Goal: Task Accomplishment & Management: Manage account settings

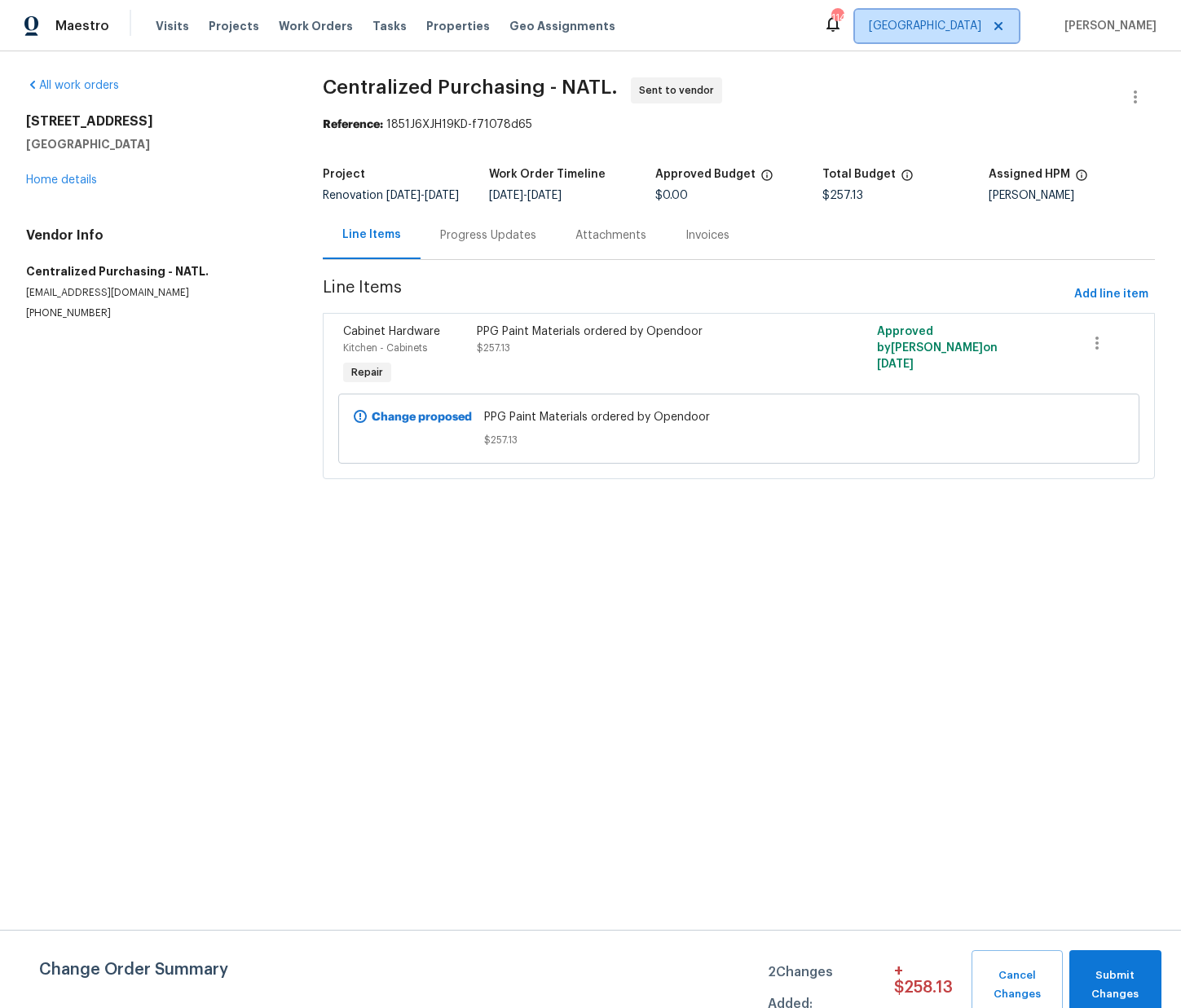
click at [975, 22] on span "[GEOGRAPHIC_DATA]" at bounding box center [925, 27] width 113 height 17
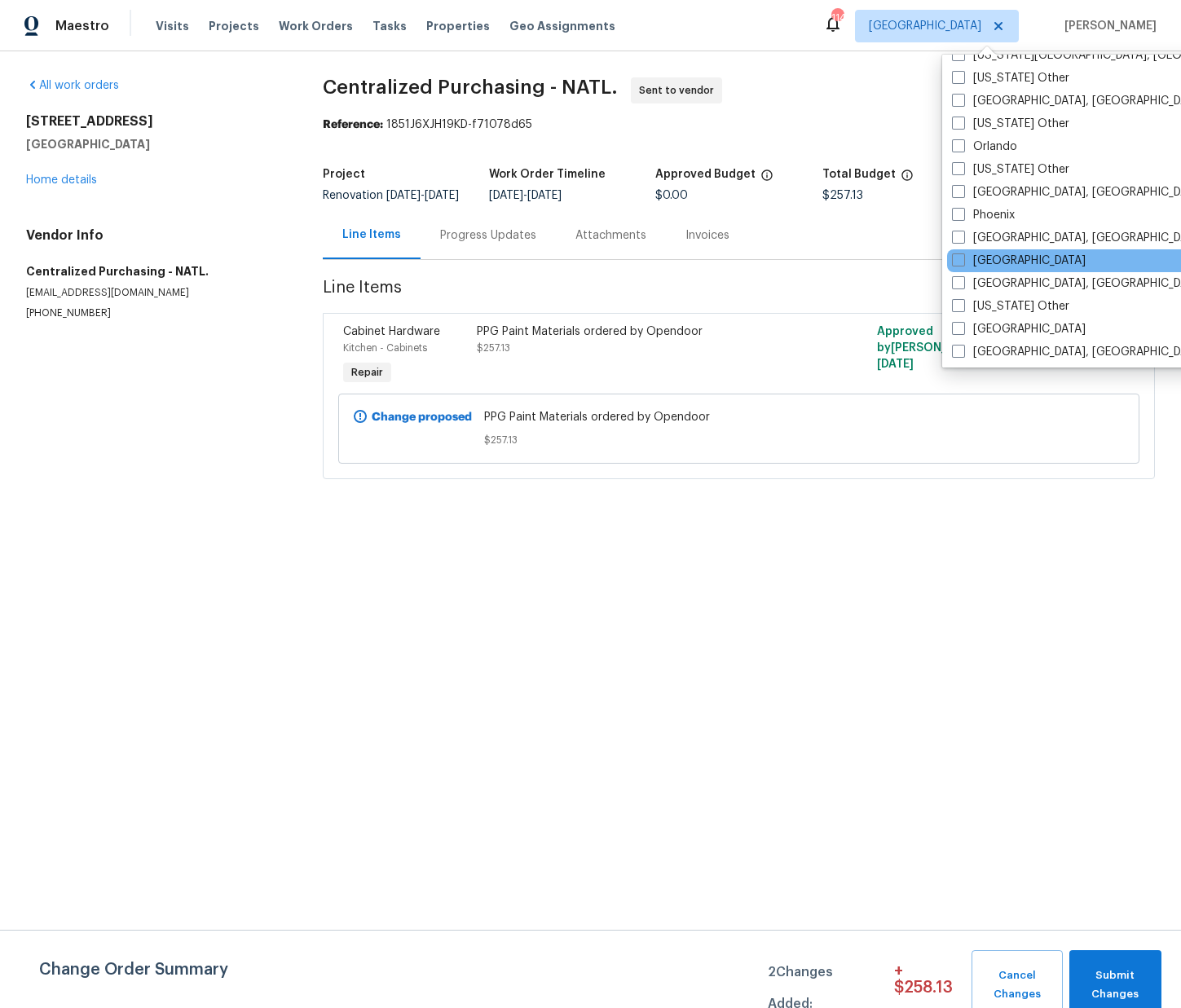
scroll to position [1799, 0]
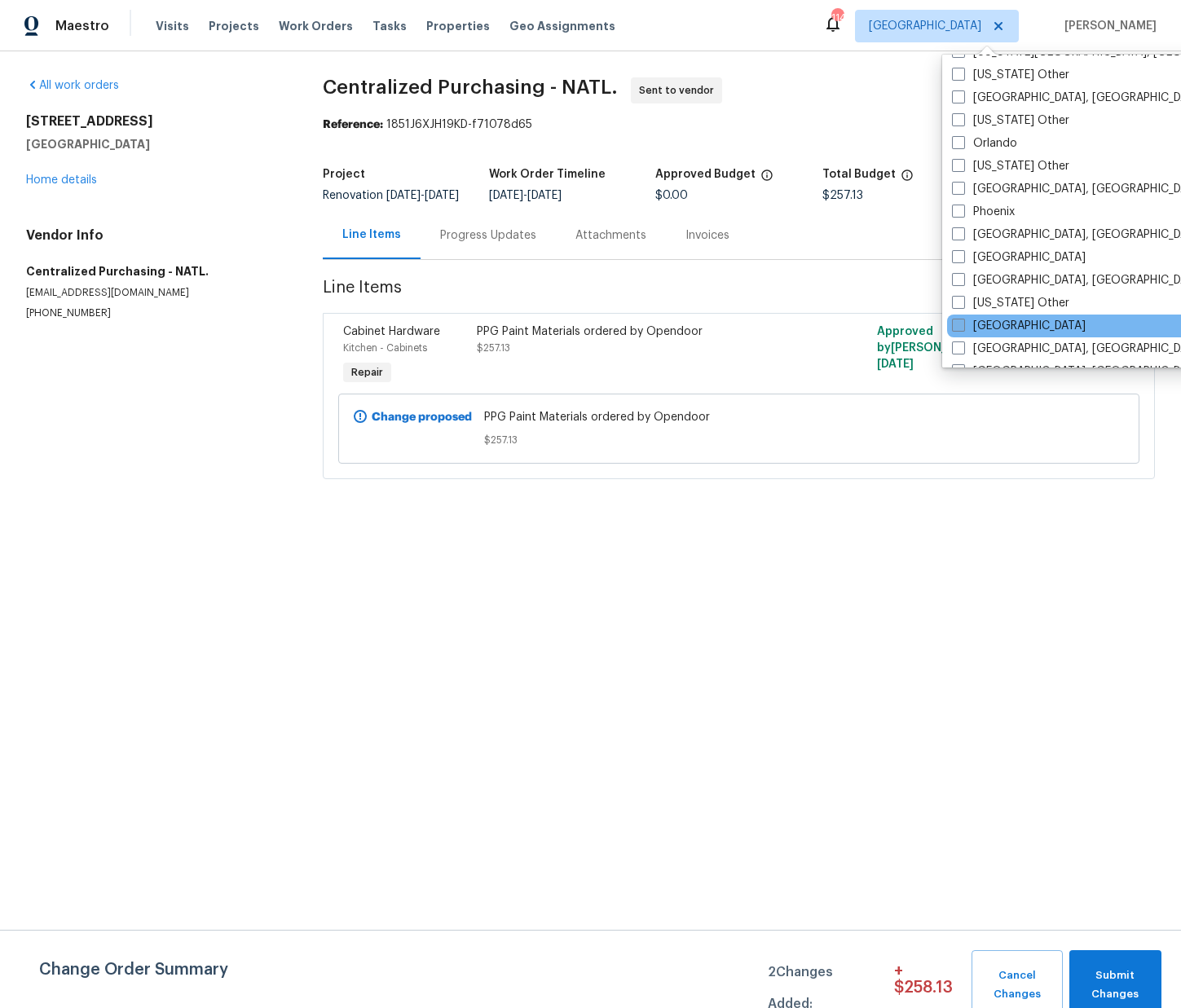
click at [993, 326] on label "[GEOGRAPHIC_DATA]" at bounding box center [1018, 326] width 133 height 17
click at [963, 326] on input "[GEOGRAPHIC_DATA]" at bounding box center [957, 322] width 11 height 11
checkbox input "true"
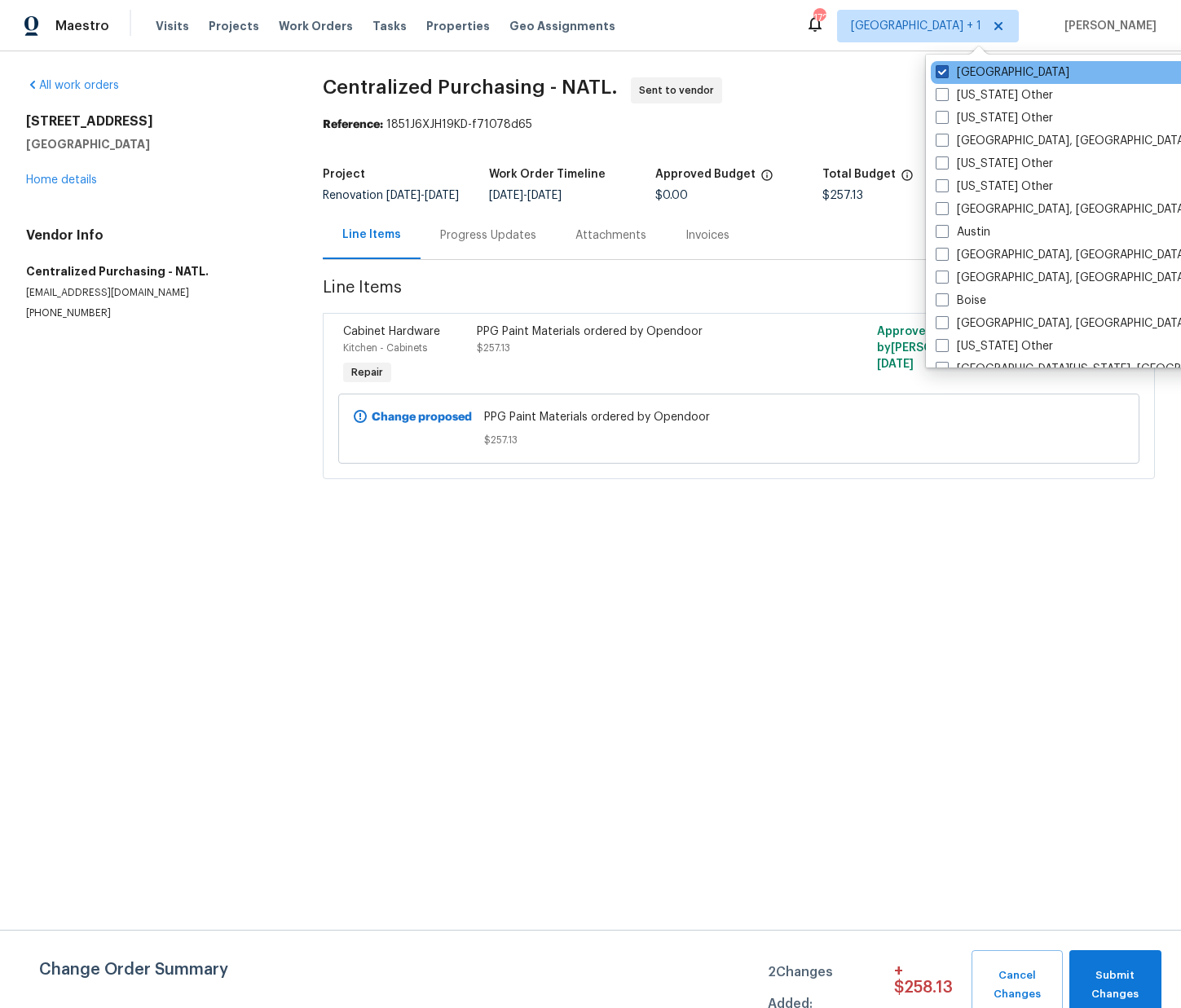
click at [966, 67] on label "[GEOGRAPHIC_DATA]" at bounding box center [1003, 72] width 133 height 17
click at [946, 67] on input "[GEOGRAPHIC_DATA]" at bounding box center [941, 69] width 11 height 11
checkbox input "false"
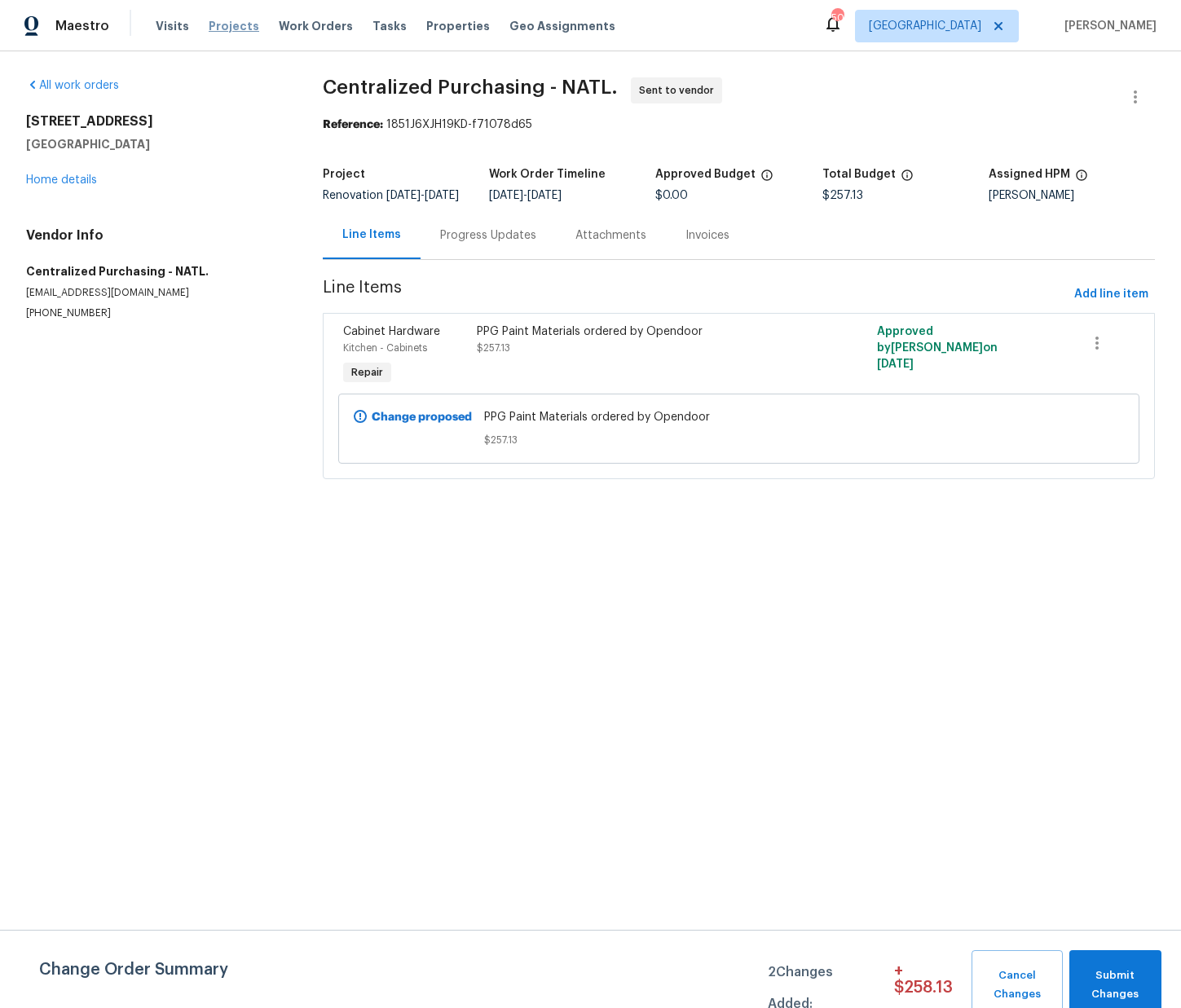
click at [236, 27] on span "Projects" at bounding box center [233, 27] width 51 height 17
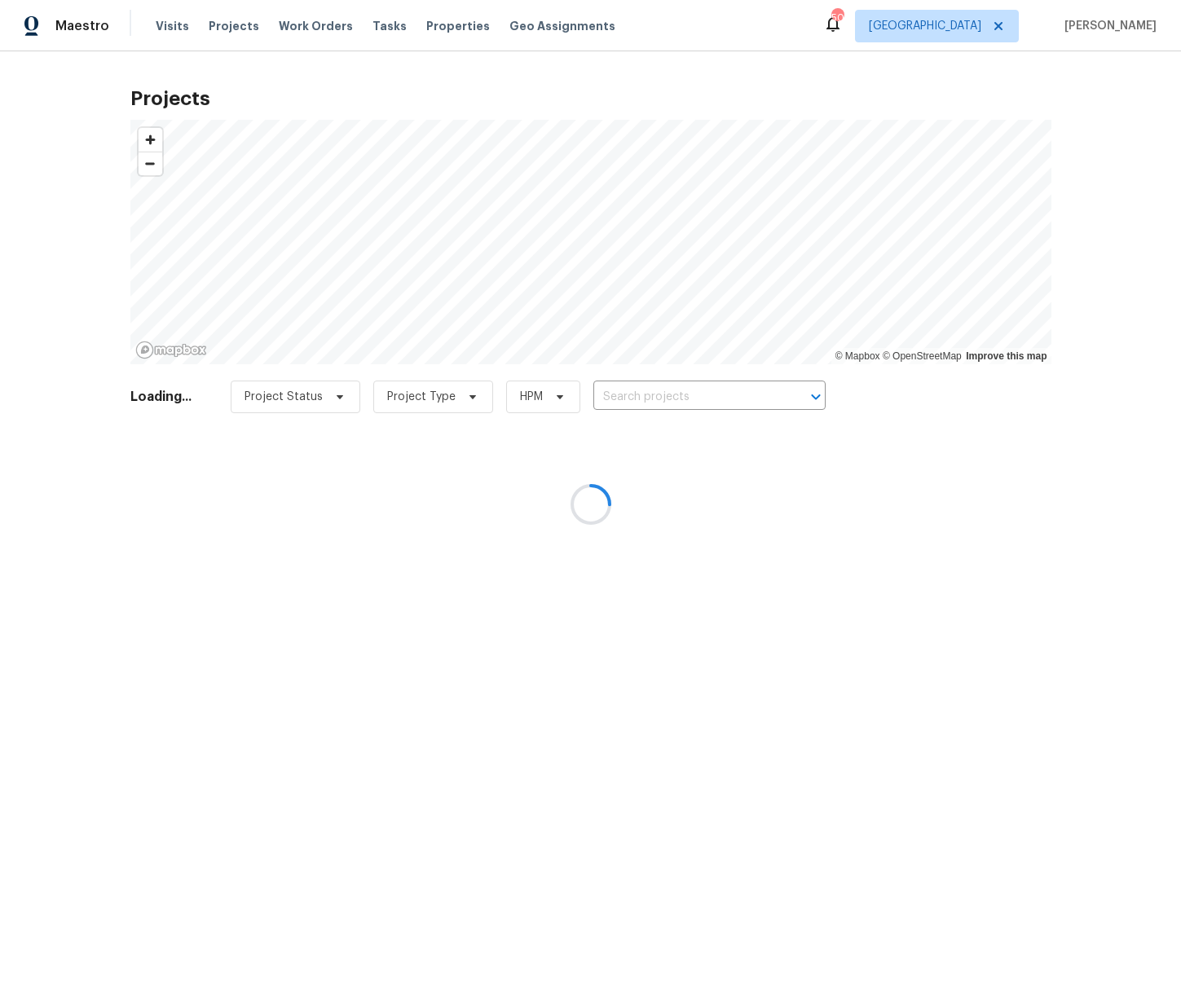
drag, startPoint x: 678, startPoint y: 397, endPoint x: 666, endPoint y: 397, distance: 12.0
click at [678, 397] on div at bounding box center [590, 504] width 1181 height 1008
click at [672, 396] on div at bounding box center [590, 504] width 1181 height 1008
click at [673, 395] on div at bounding box center [590, 504] width 1181 height 1008
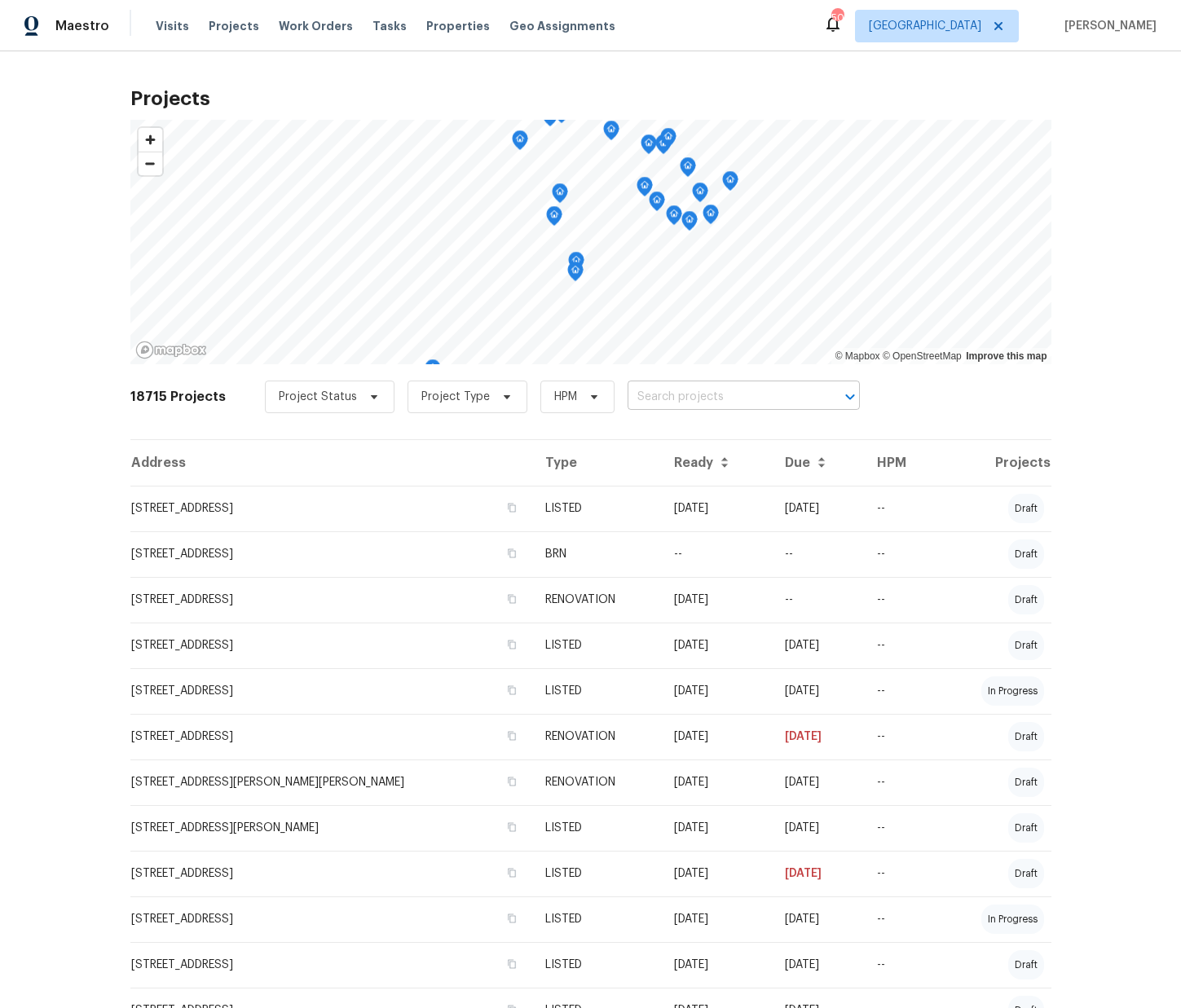
click at [672, 396] on input "text" at bounding box center [721, 397] width 187 height 25
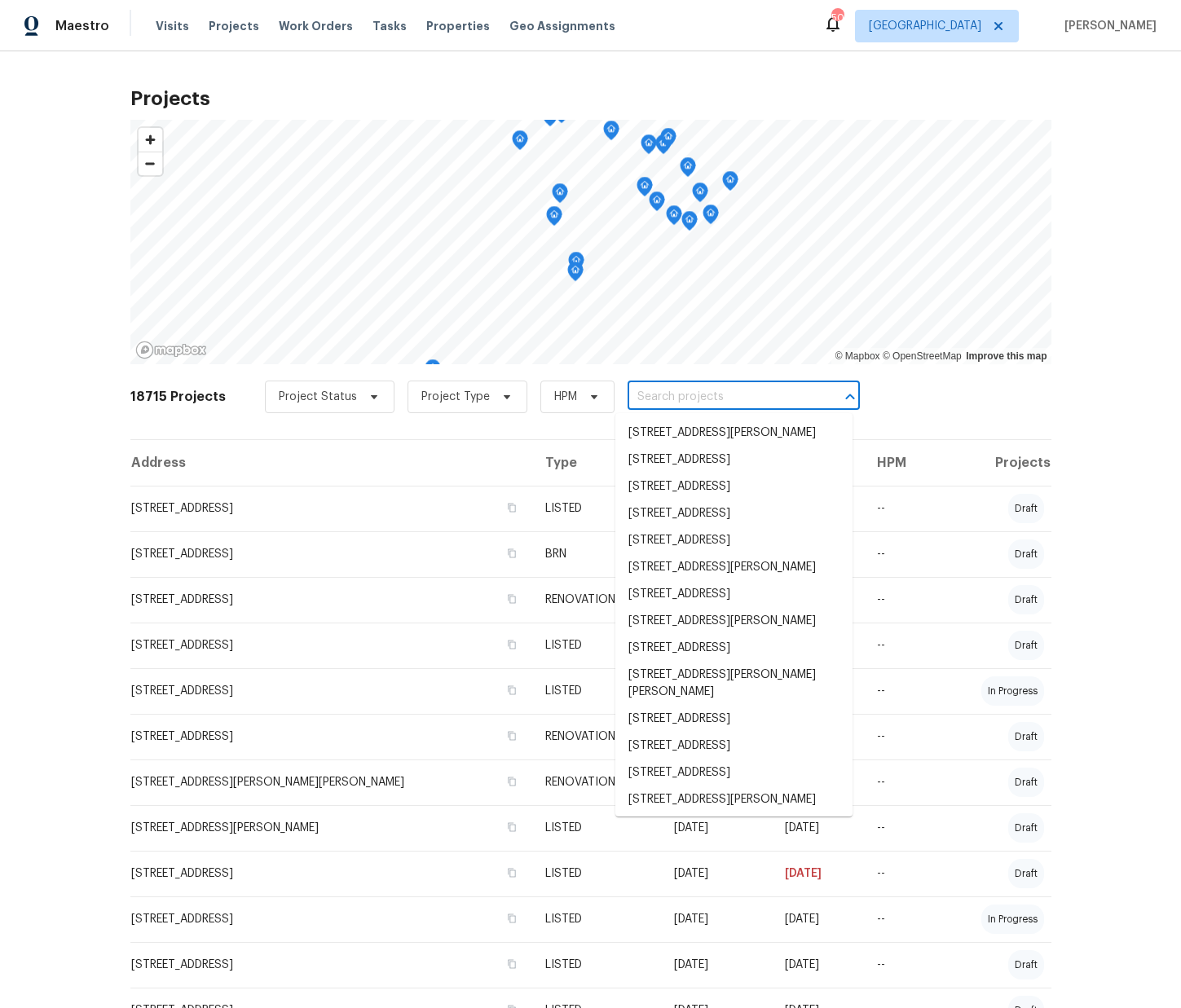
paste input "[STREET_ADDRESS]"
type input "[STREET_ADDRESS]"
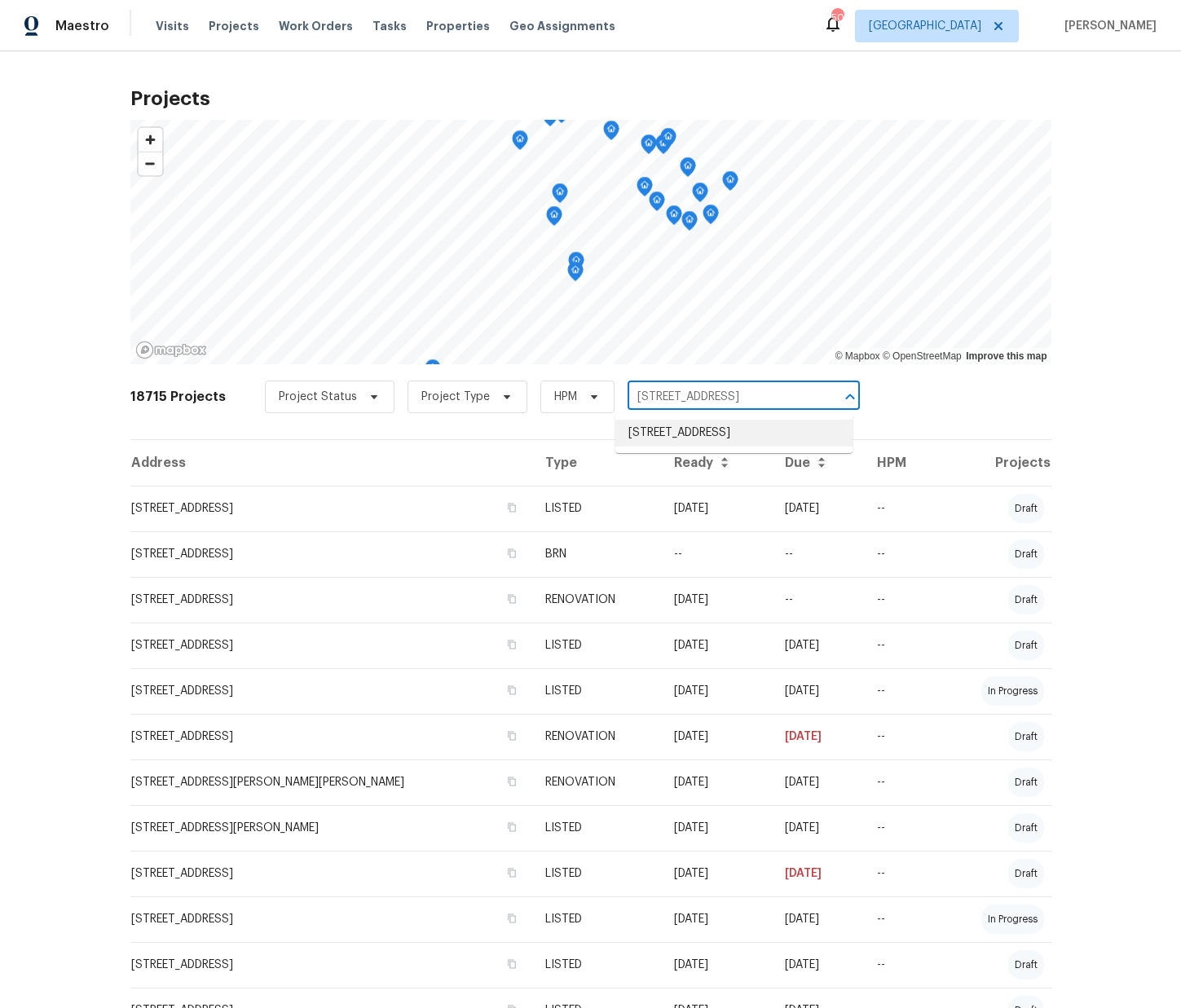
click at [678, 432] on li "[STREET_ADDRESS]" at bounding box center [733, 433] width 238 height 27
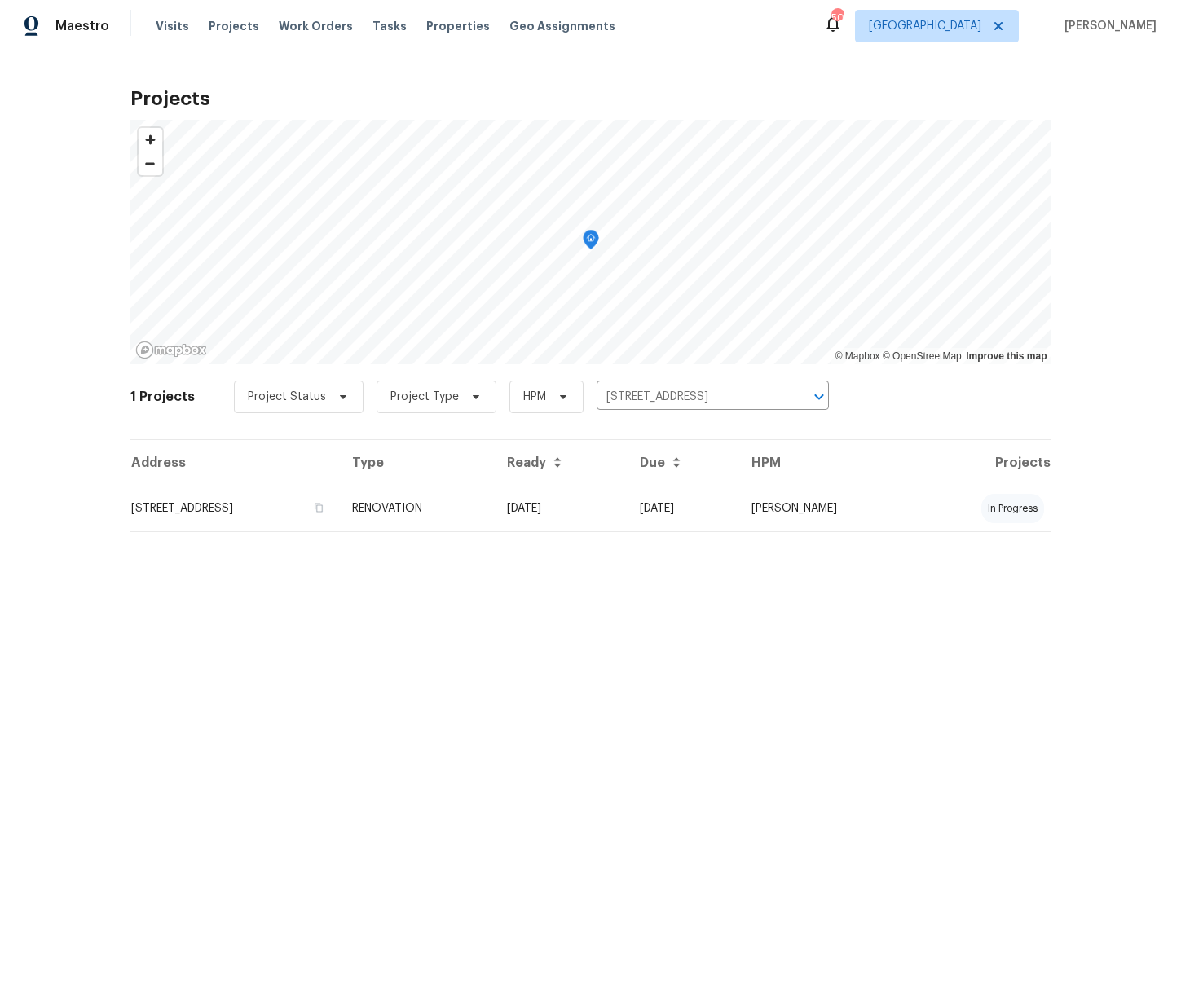
click at [340, 508] on td "[STREET_ADDRESS]" at bounding box center [234, 508] width 209 height 46
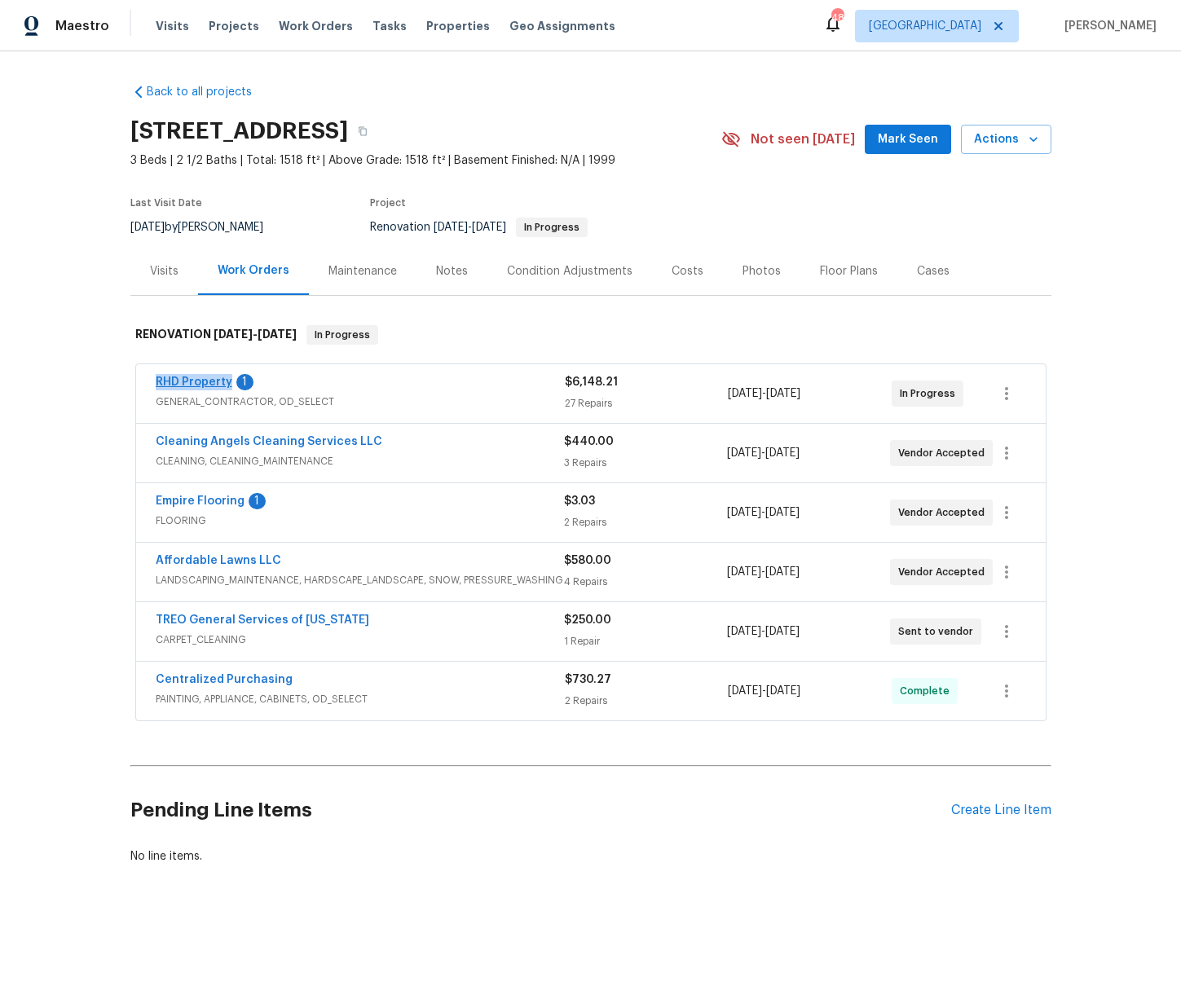
drag, startPoint x: 145, startPoint y: 379, endPoint x: 228, endPoint y: 386, distance: 83.3
click at [228, 386] on div "RHD Property 1 GENERAL_CONTRACTOR, OD_SELECT $6,148.21 27 Repairs [DATE] - [DAT…" at bounding box center [590, 393] width 909 height 58
copy link "RHD Property"
click at [1012, 777] on div "Pending Line Items Create Line Item" at bounding box center [590, 810] width 921 height 76
click at [1005, 801] on div "Pending Line Items Create Line Item" at bounding box center [590, 810] width 921 height 76
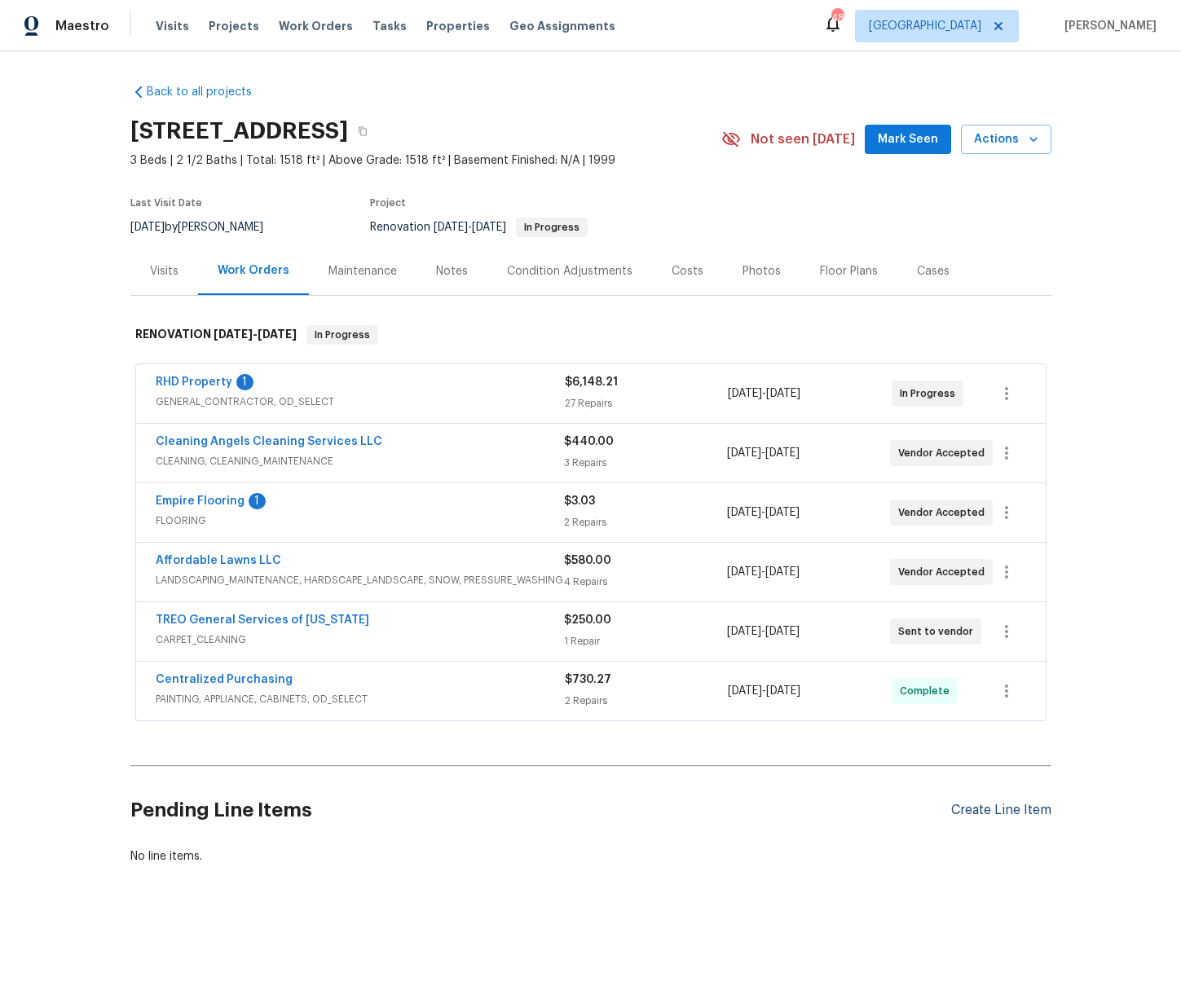
click at [997, 807] on div "Create Line Item" at bounding box center [1001, 810] width 100 height 16
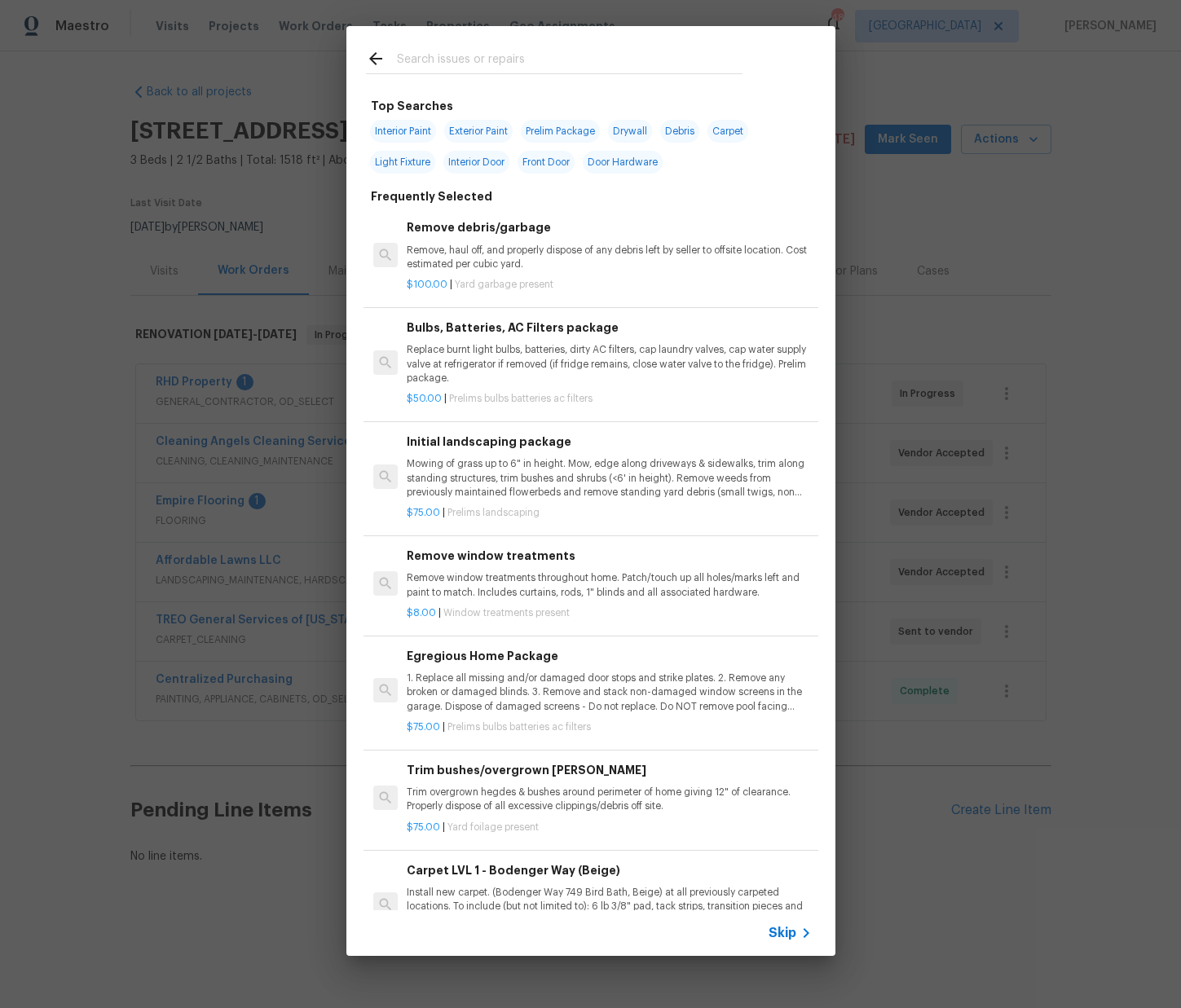
click at [452, 61] on input "text" at bounding box center [569, 61] width 346 height 24
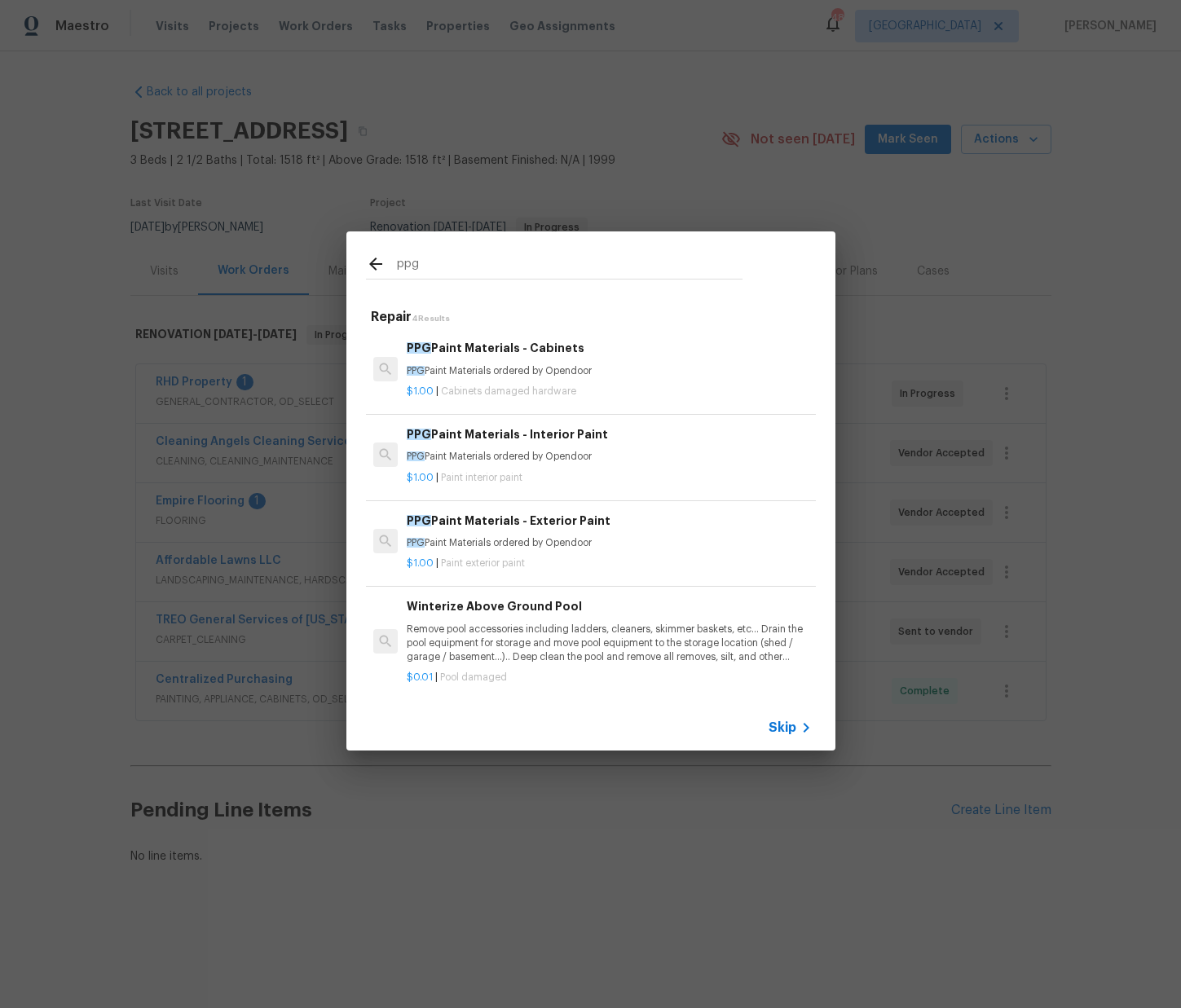
type input "ppg"
click at [533, 481] on p "$1.00 | Paint interior paint" at bounding box center [608, 477] width 404 height 14
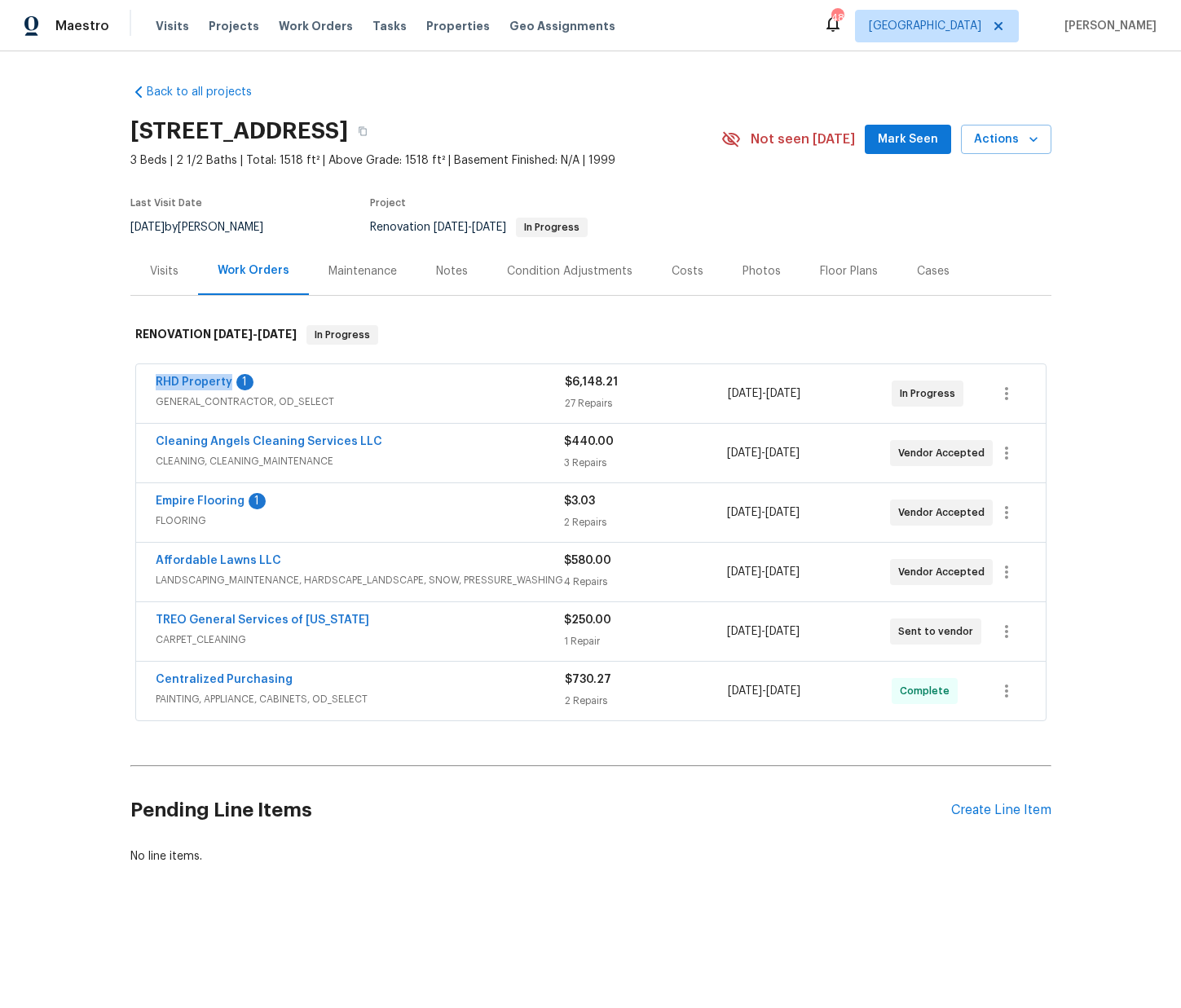
drag, startPoint x: 146, startPoint y: 383, endPoint x: 230, endPoint y: 386, distance: 84.1
click at [230, 386] on div "RHD Property 1 GENERAL_CONTRACTOR, OD_SELECT $6,148.21 27 Repairs [DATE] - [DAT…" at bounding box center [590, 393] width 909 height 58
copy link "RHD Property"
click at [1034, 815] on div "Create Line Item" at bounding box center [1001, 810] width 100 height 16
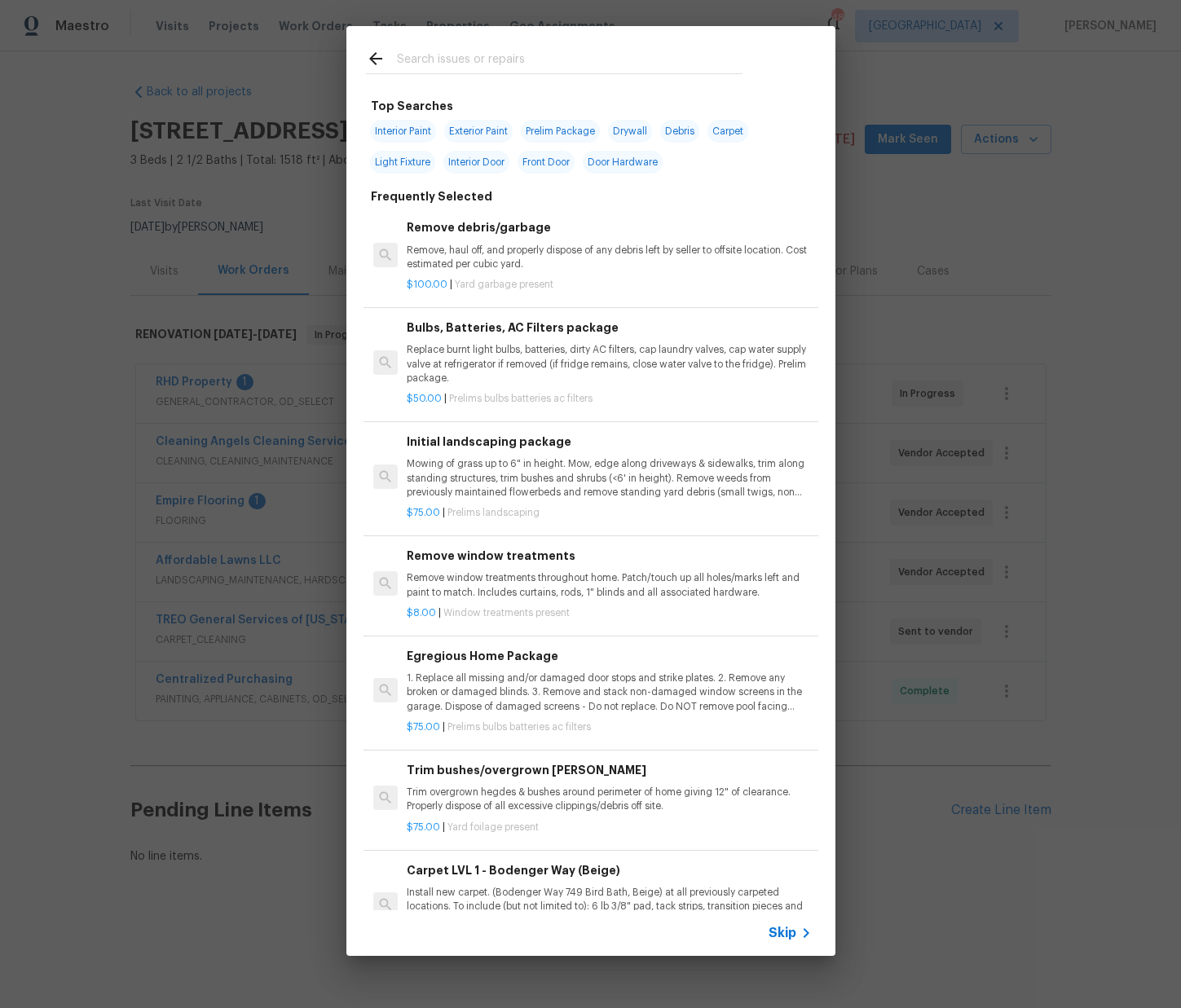
click at [523, 44] on div at bounding box center [554, 57] width 416 height 64
drag, startPoint x: 520, startPoint y: 53, endPoint x: 510, endPoint y: 51, distance: 10.2
click at [517, 52] on input "text" at bounding box center [569, 61] width 346 height 24
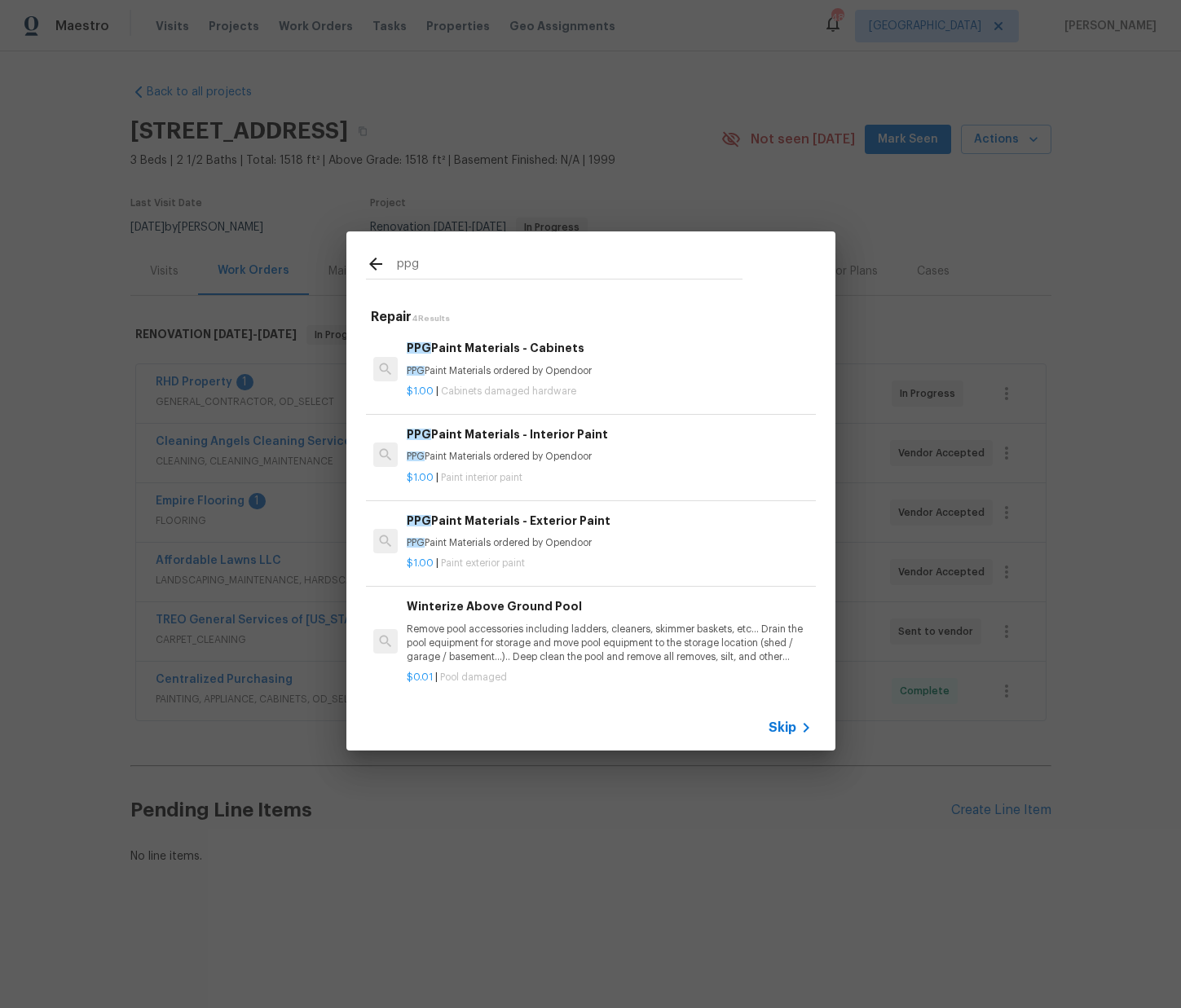
type input "ppg"
click at [503, 452] on p "PPG Paint Materials ordered by Opendoor" at bounding box center [608, 457] width 404 height 14
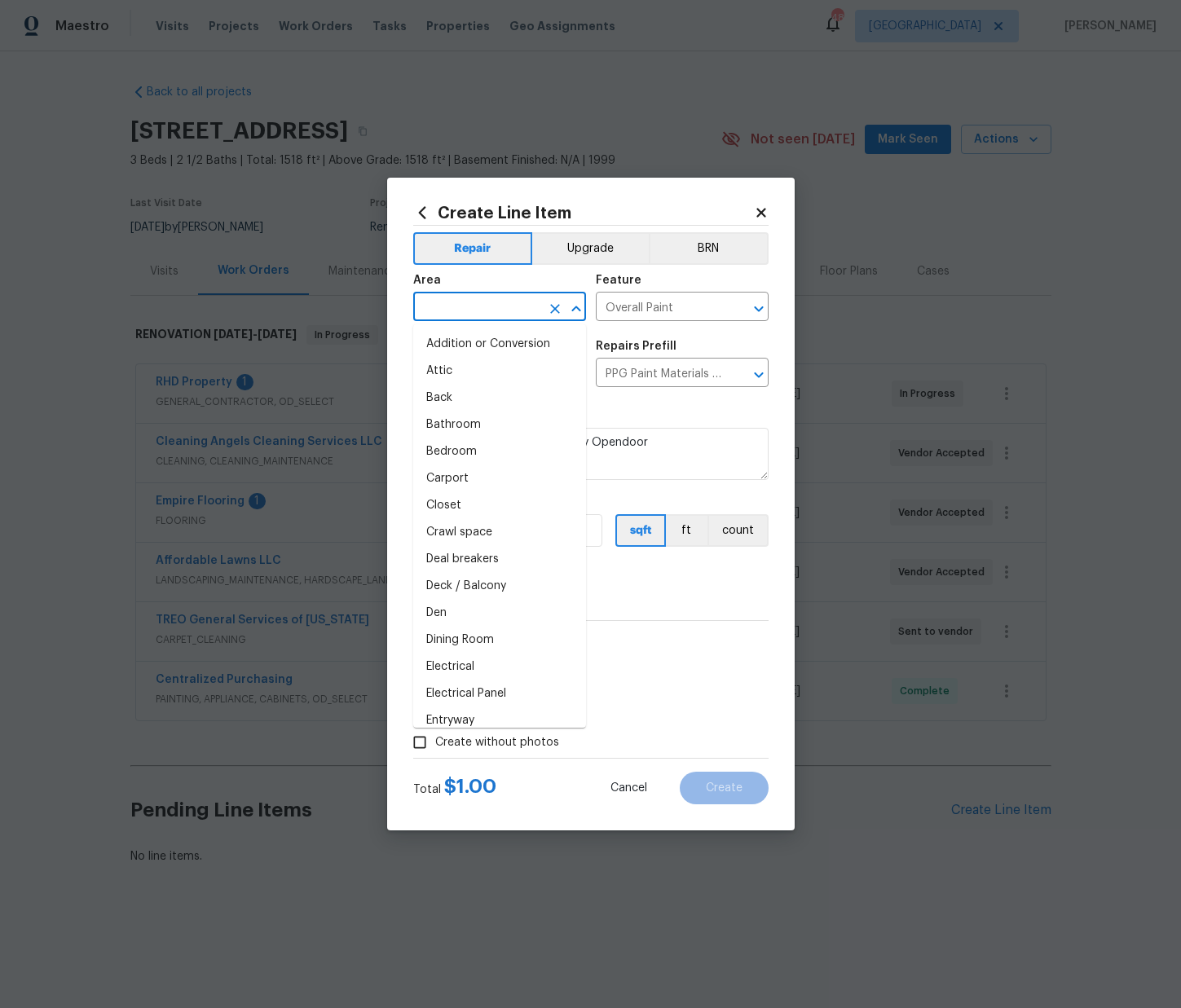
click at [464, 311] on input "text" at bounding box center [477, 308] width 128 height 25
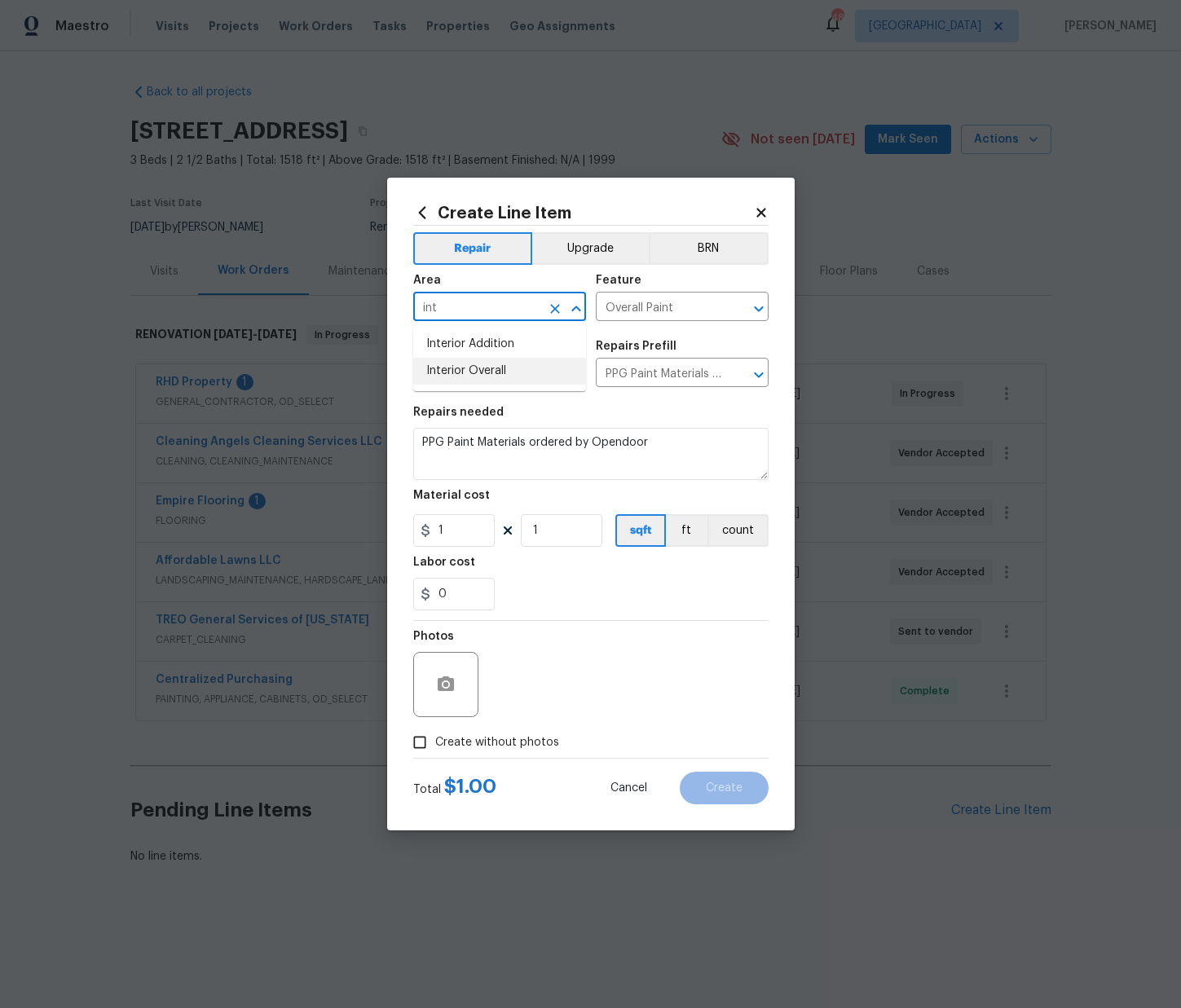
drag, startPoint x: 459, startPoint y: 372, endPoint x: 464, endPoint y: 427, distance: 55.2
click at [459, 372] on li "Interior Overall" at bounding box center [499, 371] width 173 height 27
type input "Interior Overall"
drag, startPoint x: 454, startPoint y: 535, endPoint x: 418, endPoint y: 534, distance: 36.0
click at [423, 534] on div "1" at bounding box center [454, 530] width 82 height 32
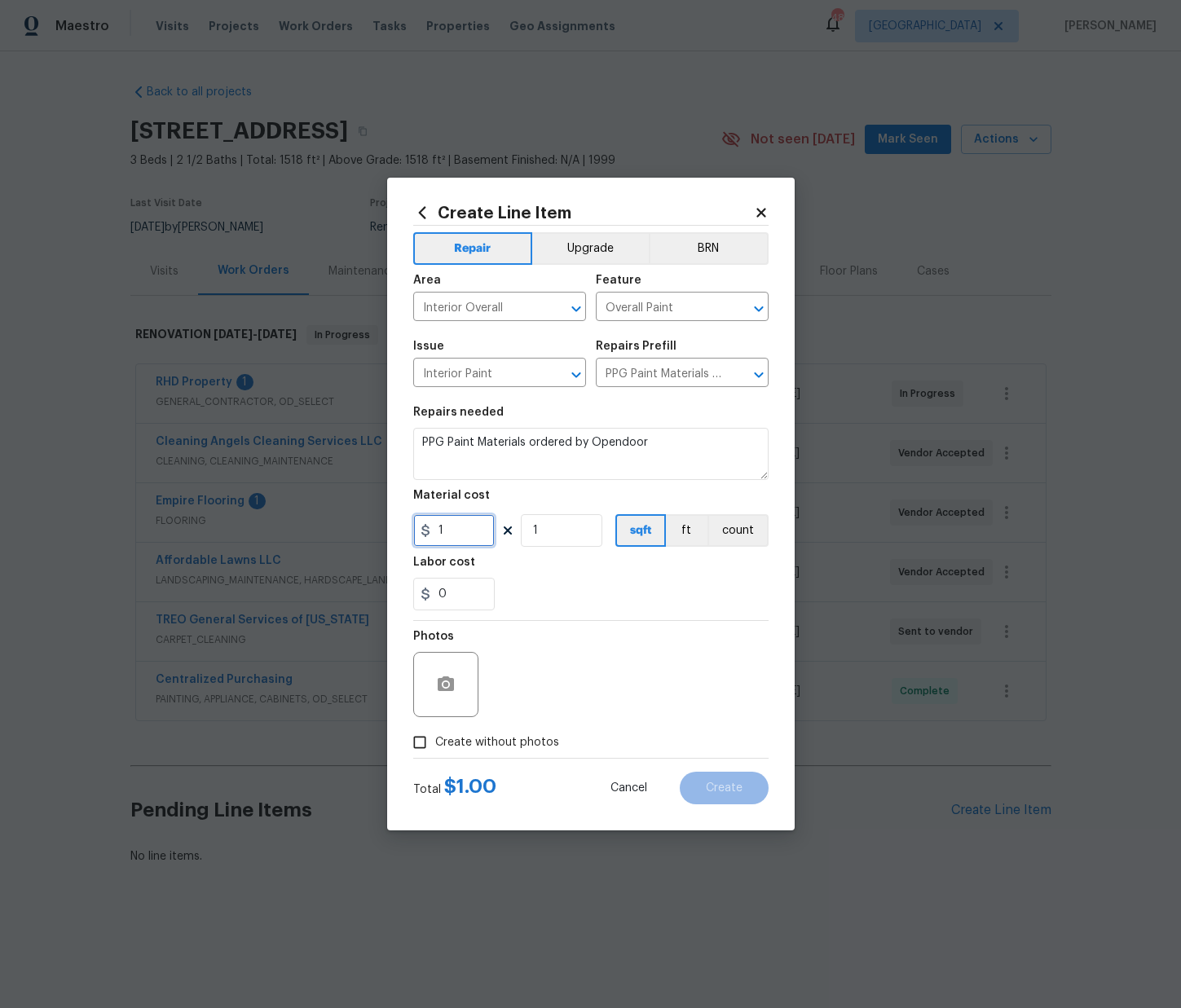
paste input "74.47"
type input "74.47"
click at [522, 743] on span "Create without photos" at bounding box center [497, 742] width 124 height 17
click at [435, 743] on input "Create without photos" at bounding box center [419, 741] width 31 height 31
checkbox input "true"
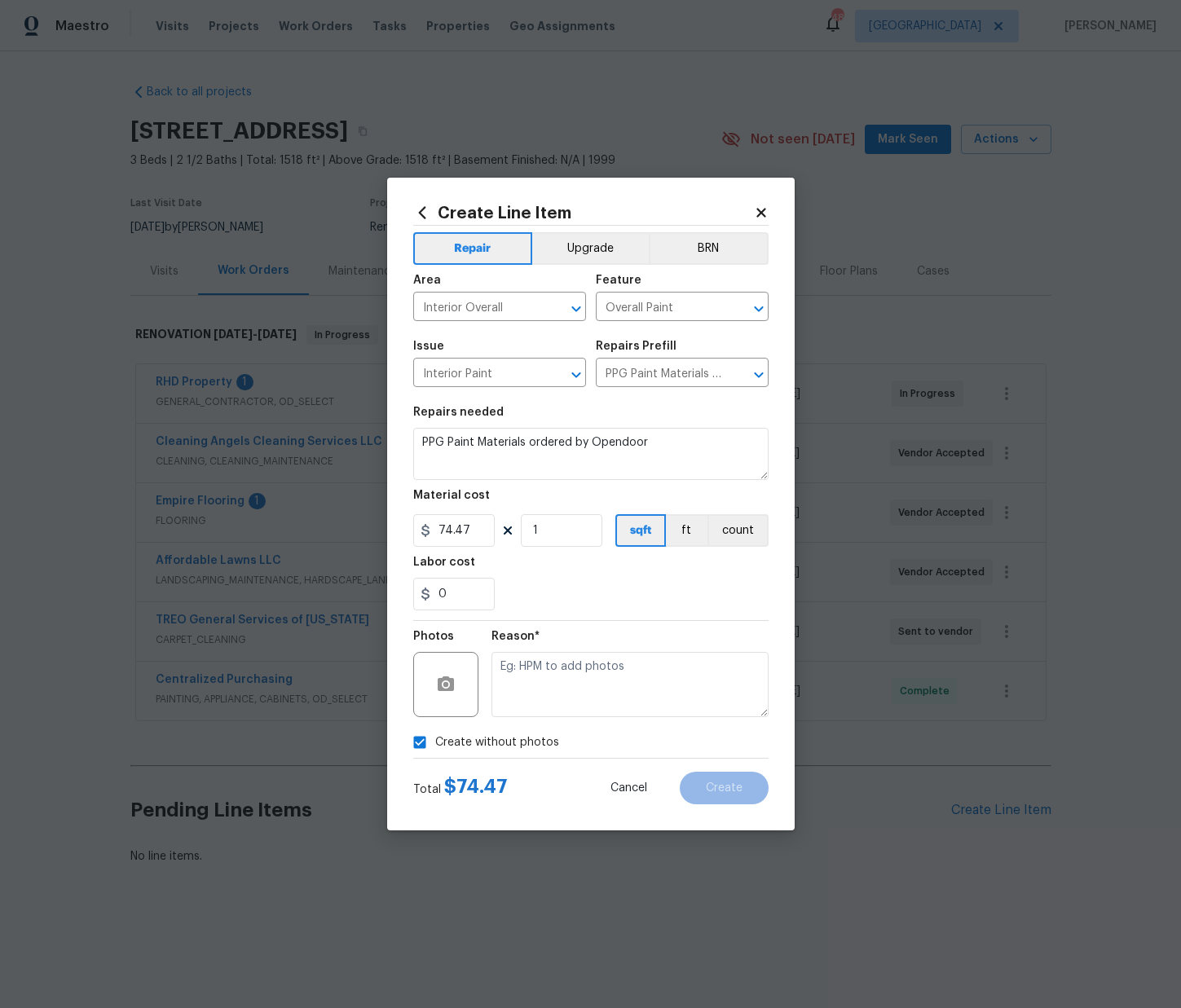
click at [567, 676] on textarea at bounding box center [630, 684] width 278 height 65
type textarea "N/A"
click at [746, 795] on button "Create" at bounding box center [724, 787] width 89 height 32
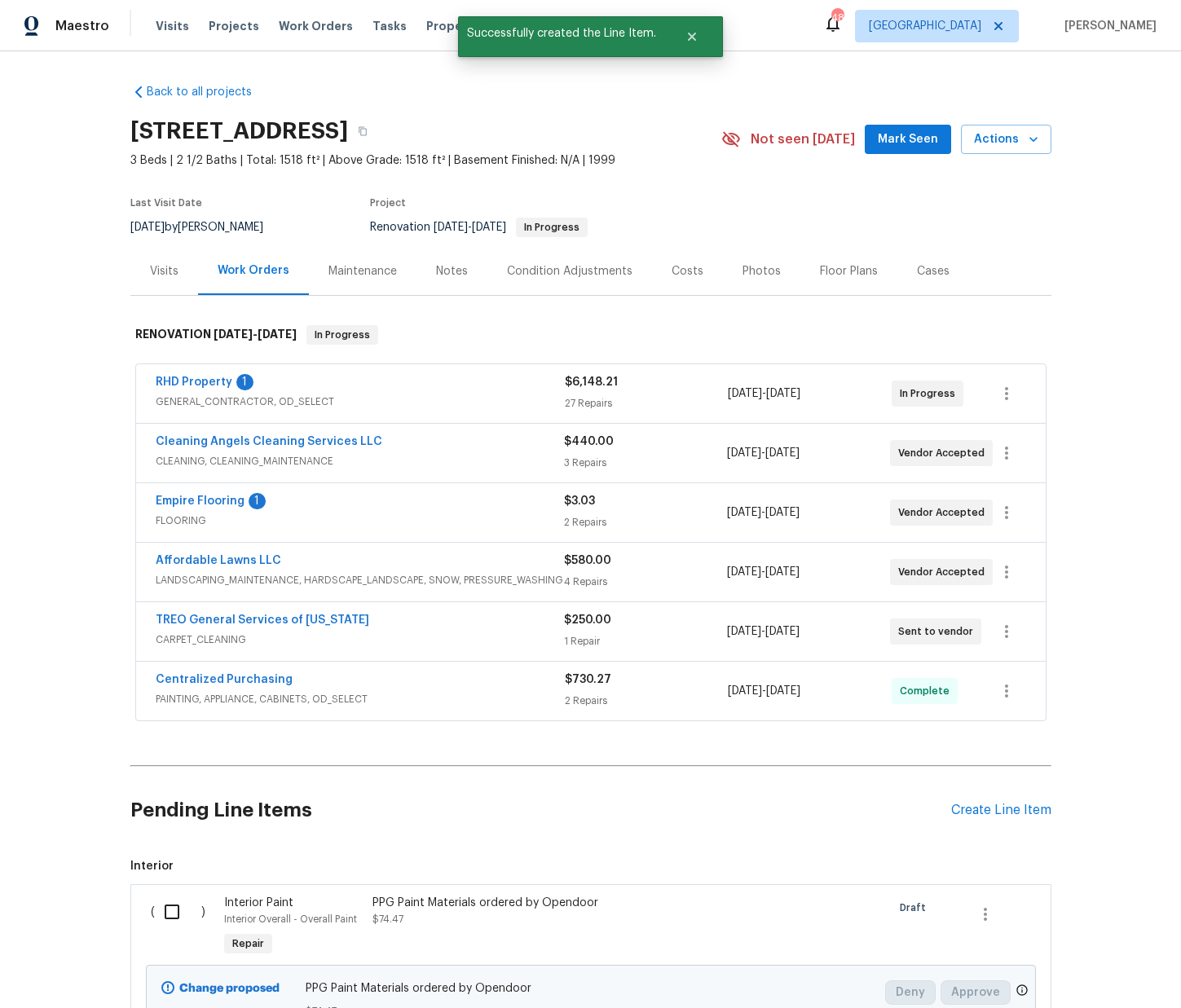
scroll to position [153, 0]
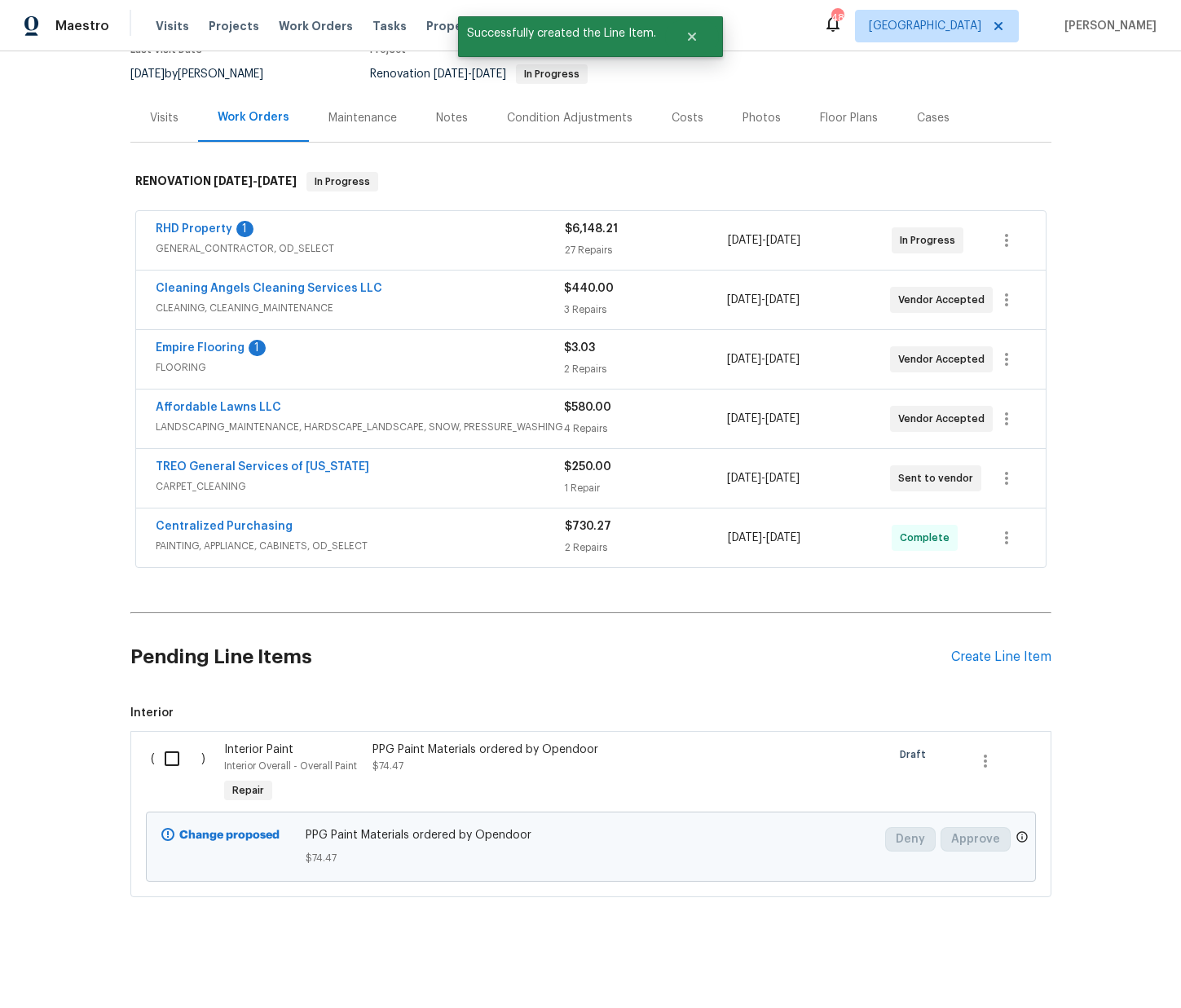
click at [168, 756] on input "checkbox" at bounding box center [178, 758] width 47 height 34
checkbox input "true"
click at [1118, 965] on span "Create Work Order" at bounding box center [1088, 967] width 108 height 20
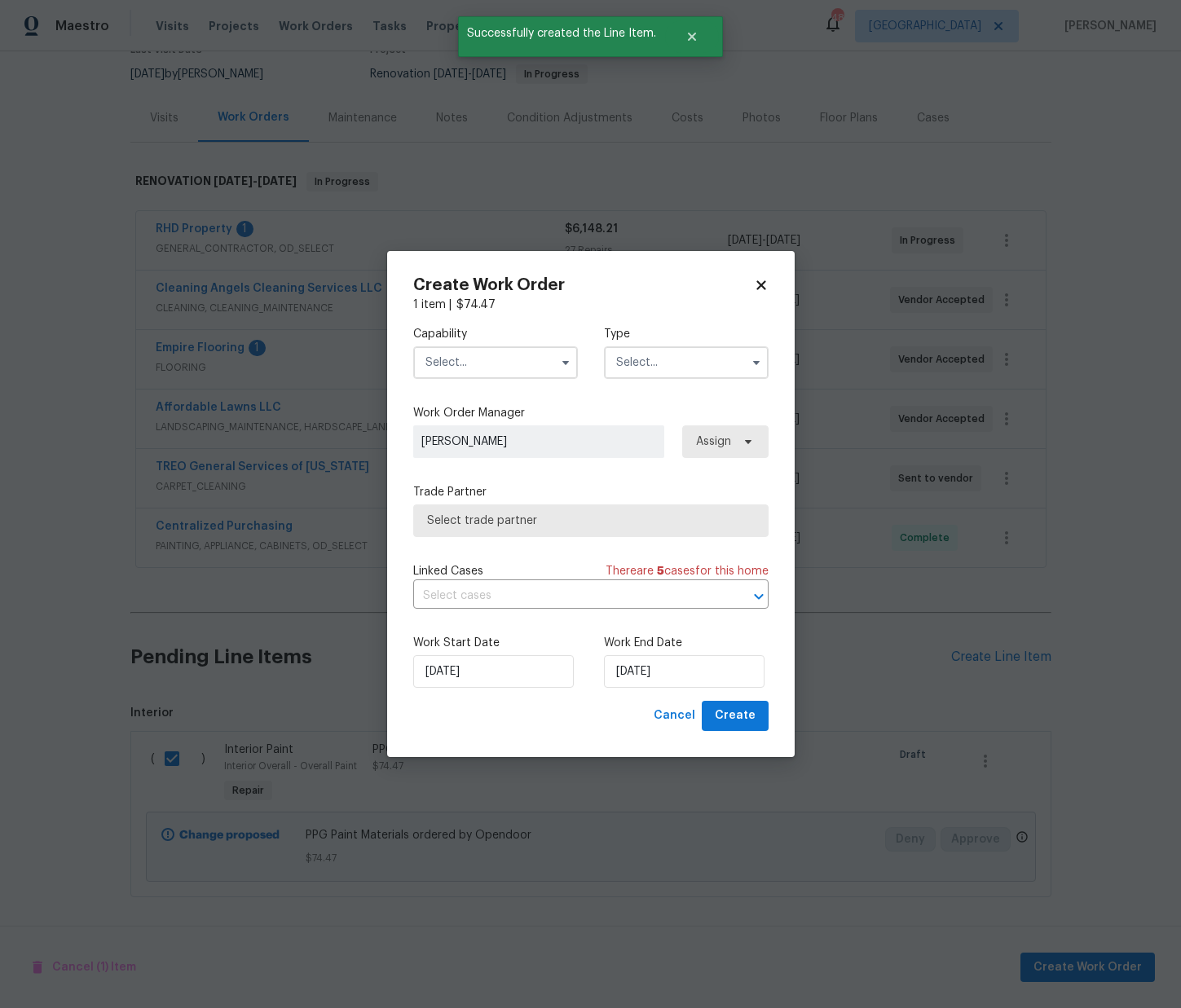
click at [466, 369] on input "text" at bounding box center [496, 362] width 165 height 32
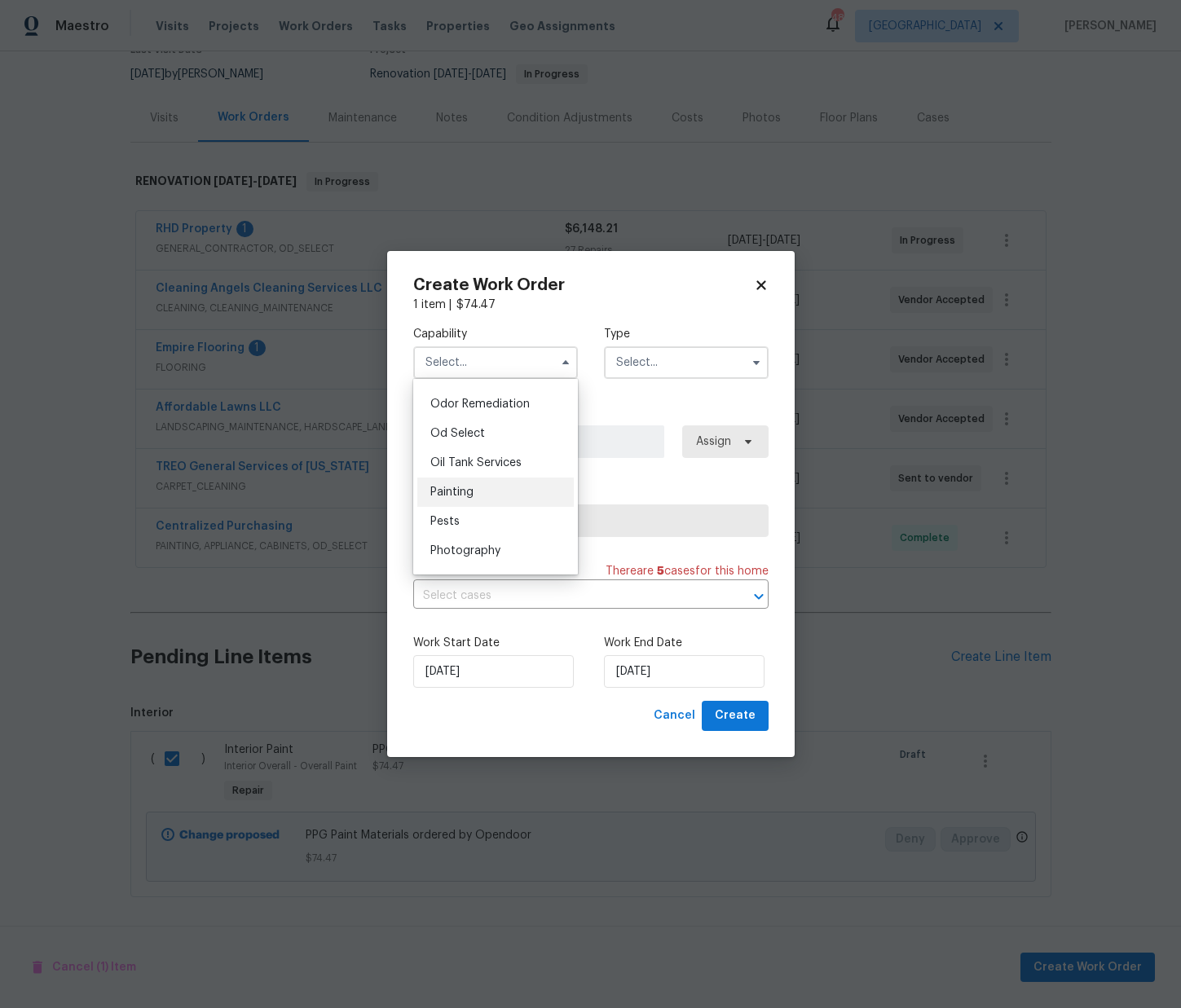
scroll to position [1276, 0]
drag, startPoint x: 488, startPoint y: 487, endPoint x: 603, endPoint y: 423, distance: 131.6
click at [488, 487] on div "Painting" at bounding box center [496, 490] width 157 height 29
type input "Painting"
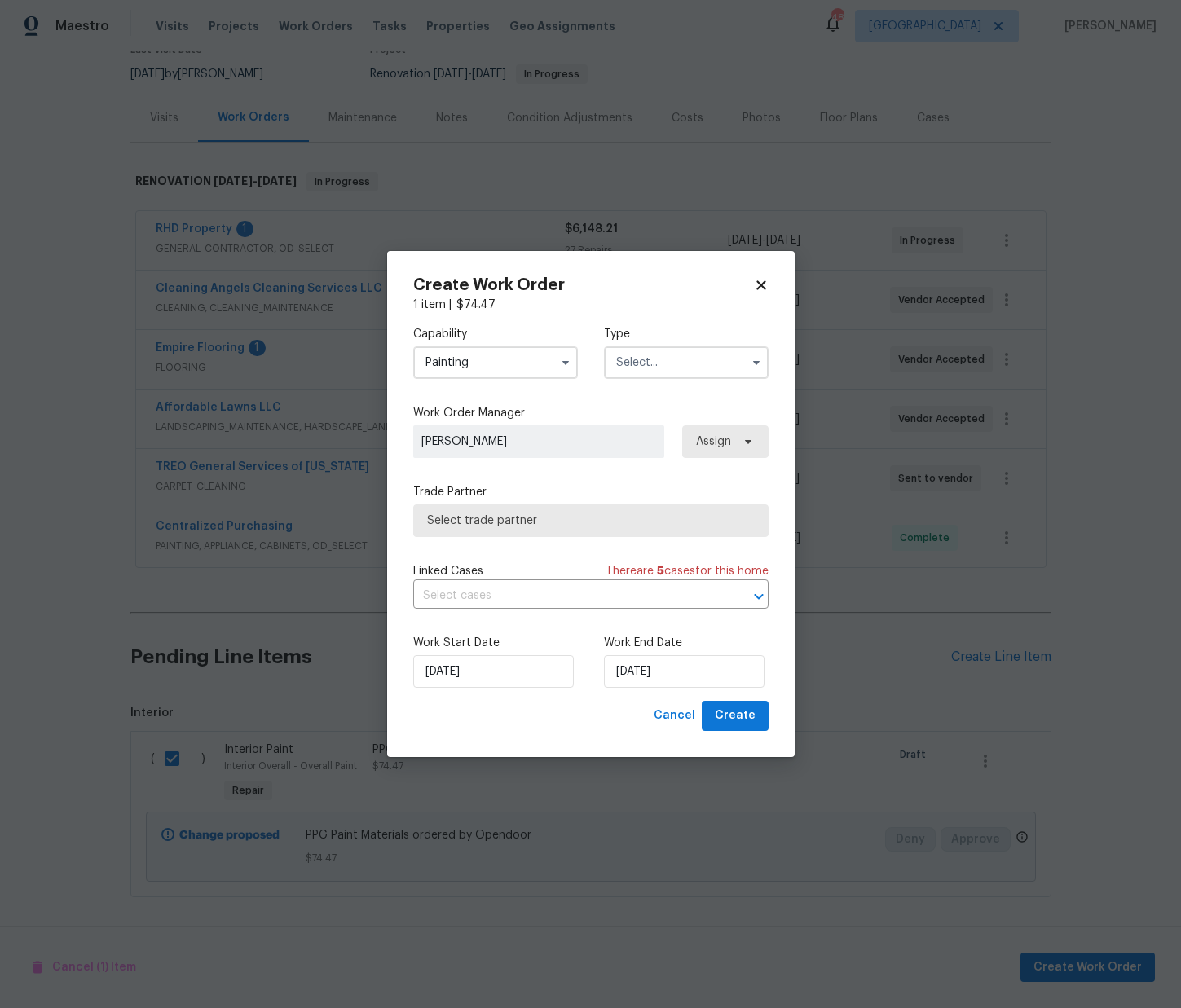
drag, startPoint x: 711, startPoint y: 337, endPoint x: 697, endPoint y: 353, distance: 21.3
click at [714, 340] on label "Type" at bounding box center [687, 334] width 165 height 17
click at [688, 365] on input "text" at bounding box center [687, 362] width 165 height 32
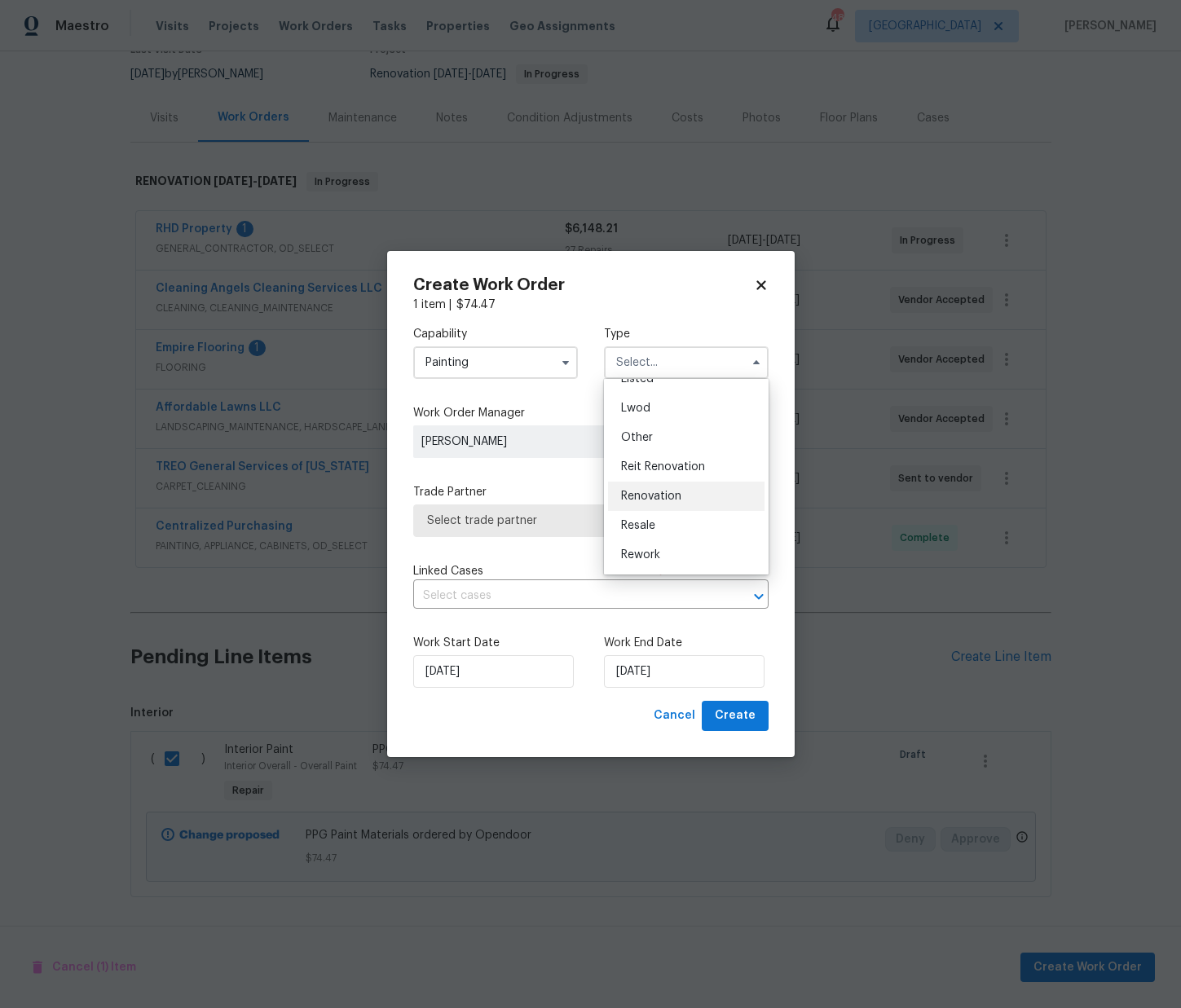
scroll to position [194, 0]
click at [669, 458] on div "Renovation" at bounding box center [687, 467] width 157 height 29
type input "Renovation"
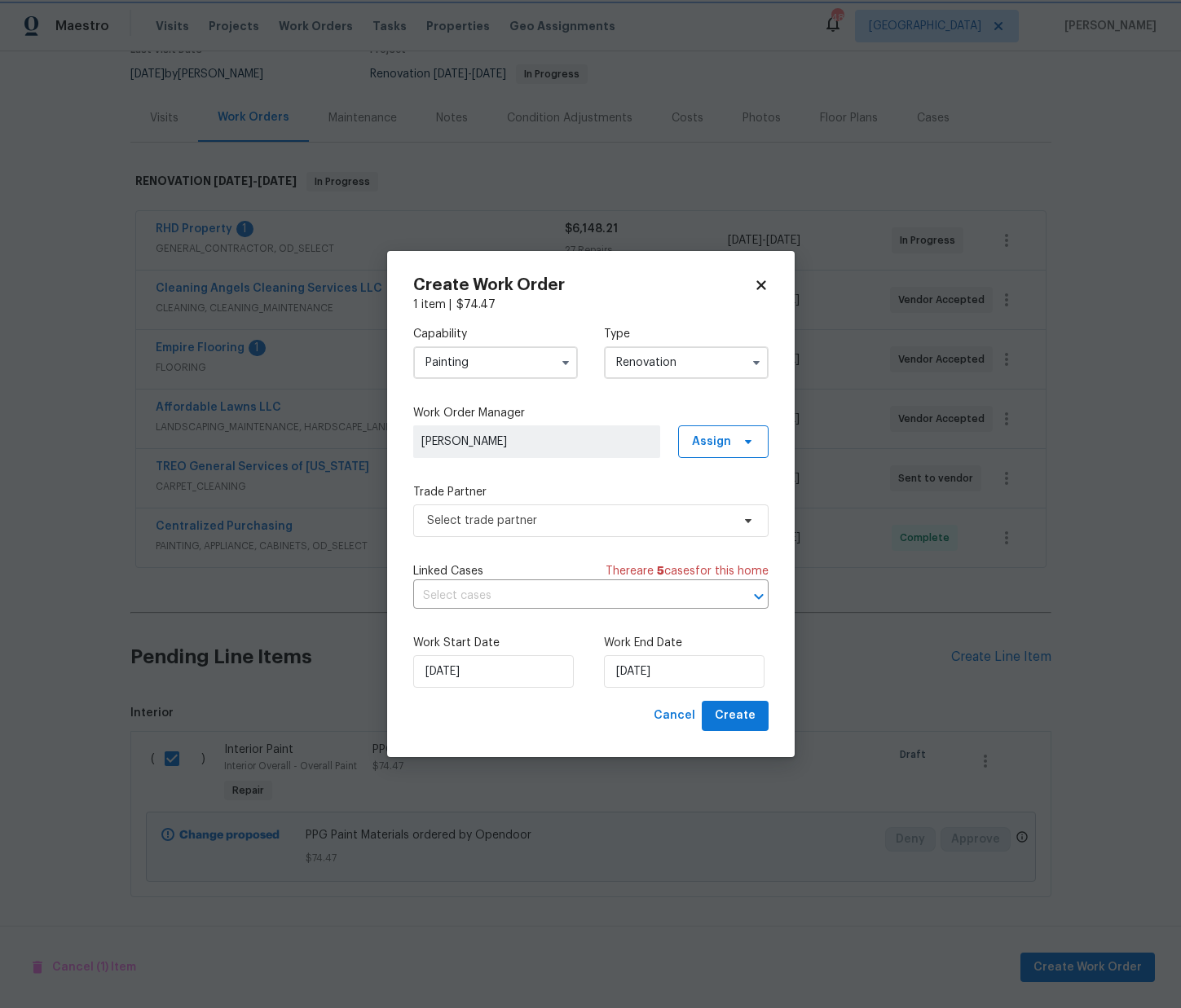
scroll to position [0, 0]
click at [719, 452] on span "Assign" at bounding box center [723, 442] width 91 height 32
click at [706, 515] on div "Assign to me" at bounding box center [725, 511] width 71 height 17
click at [640, 521] on span "Select trade partner" at bounding box center [578, 521] width 304 height 17
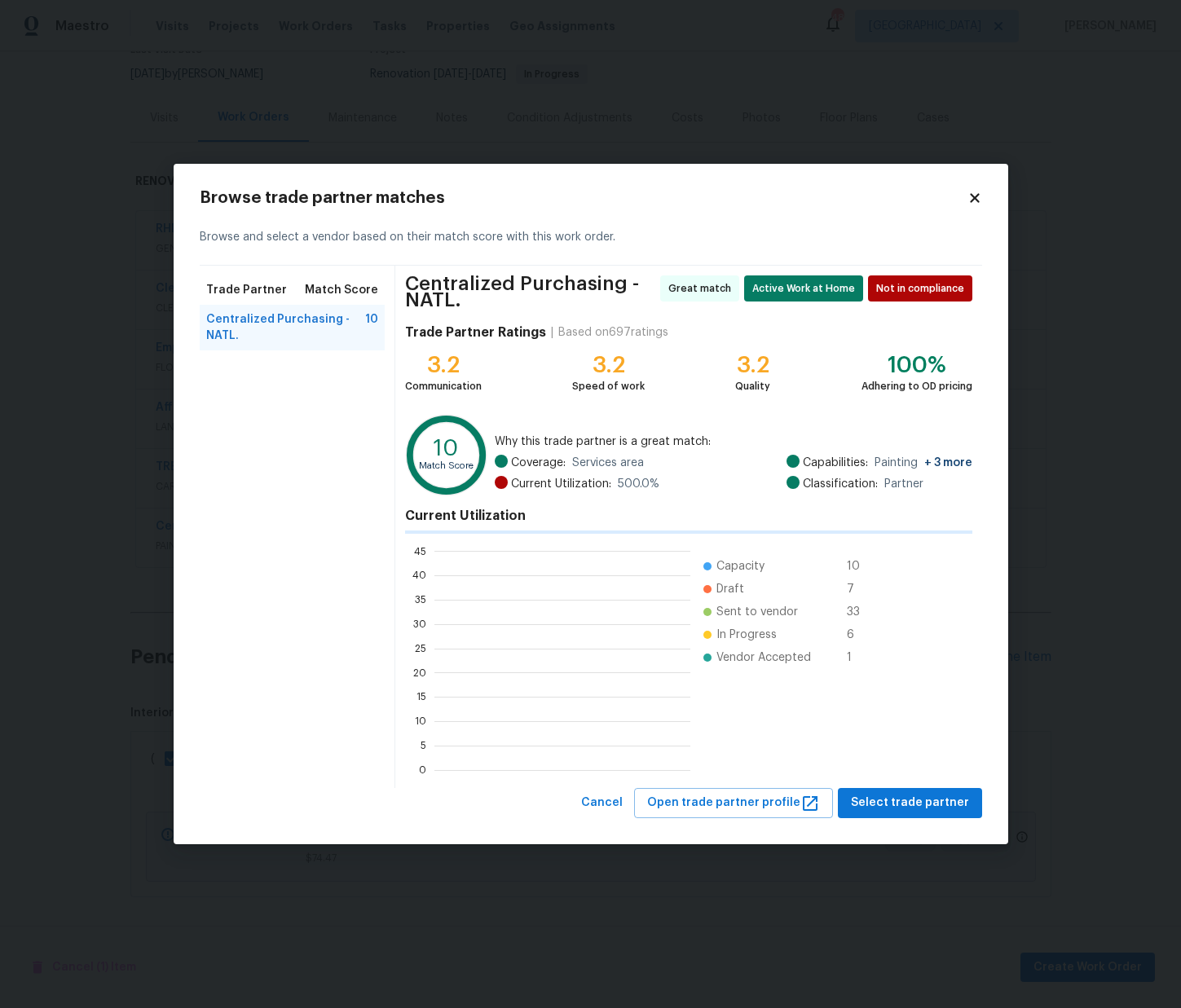
scroll to position [228, 256]
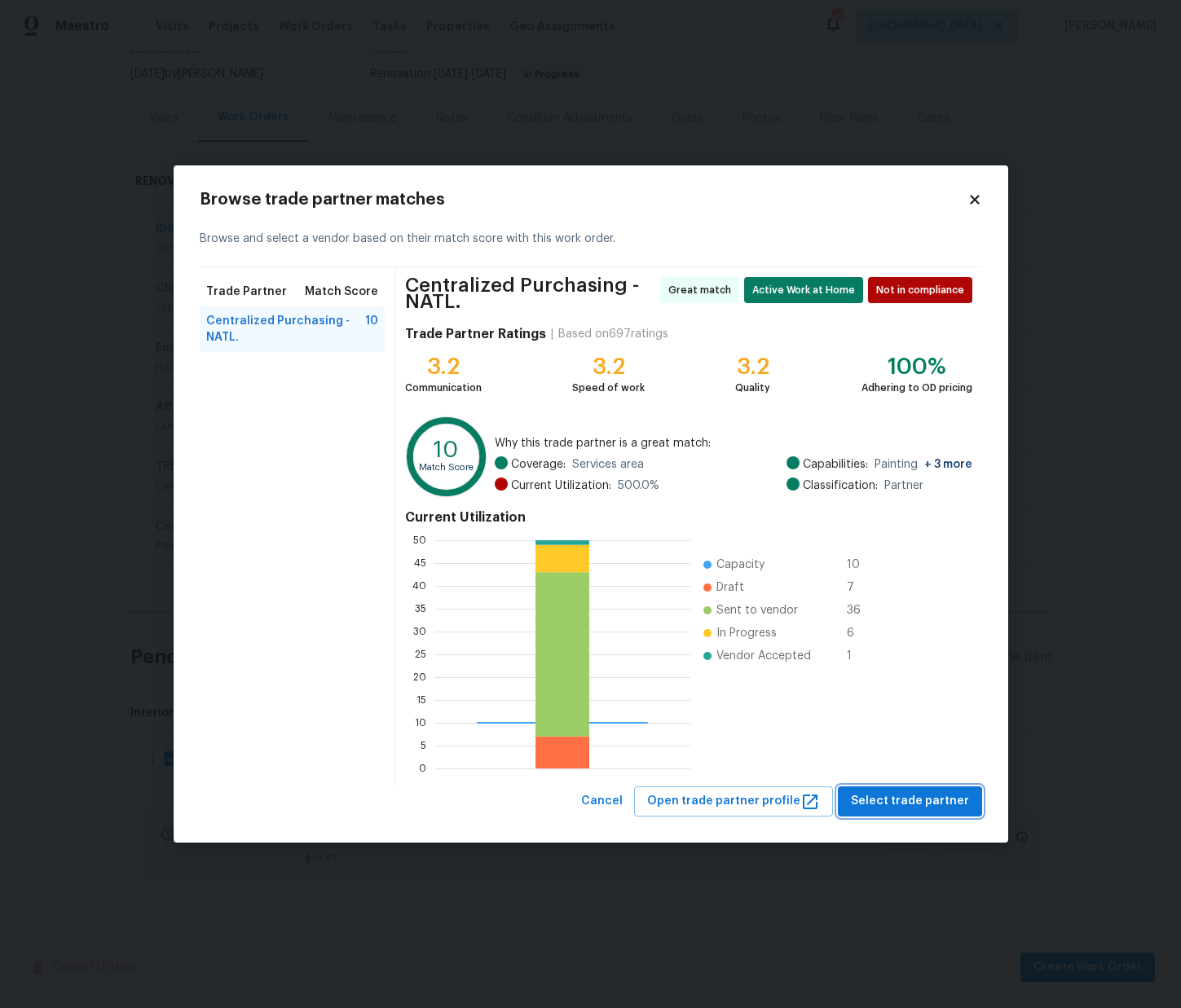
click at [912, 801] on span "Select trade partner" at bounding box center [910, 801] width 118 height 20
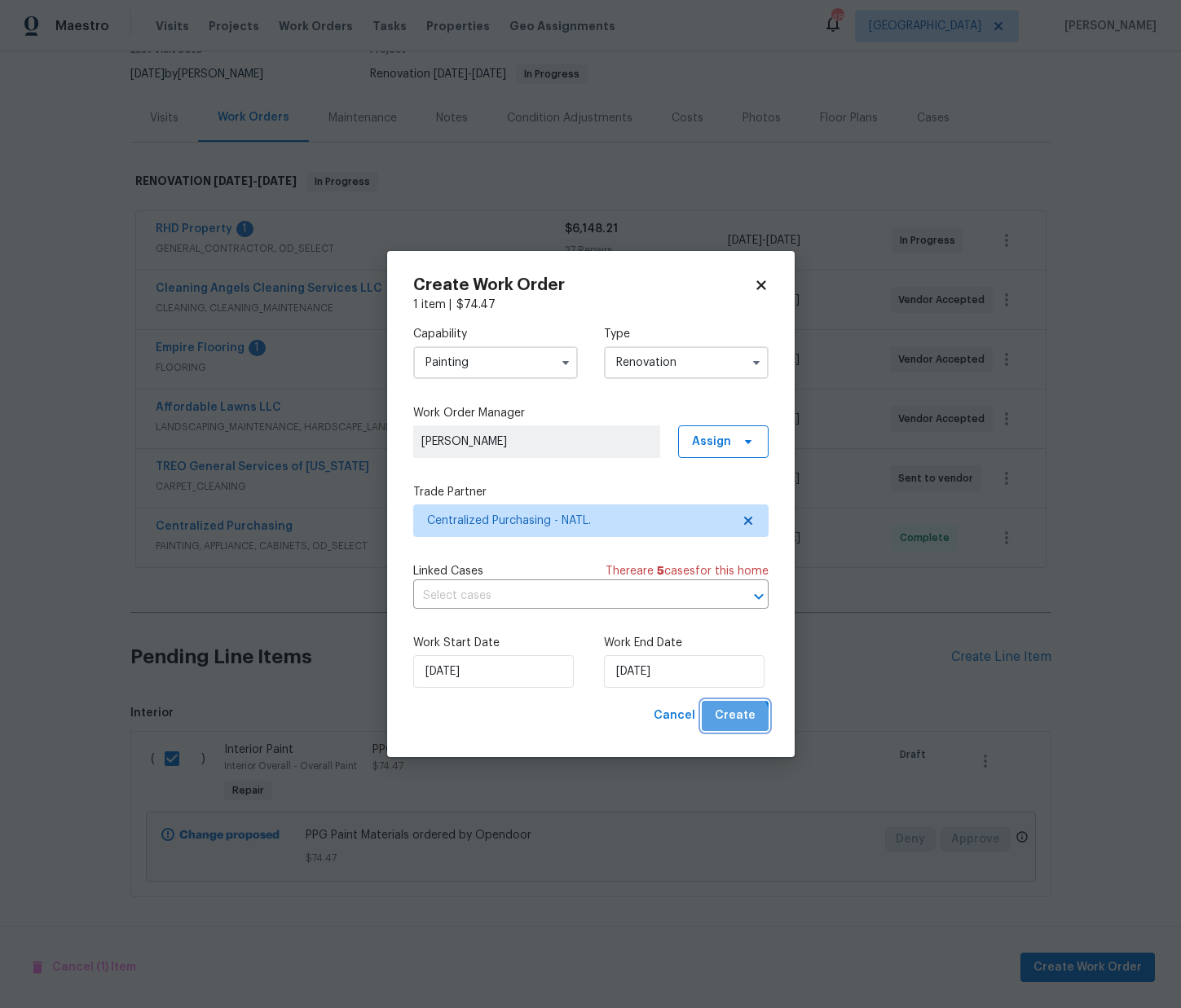
click at [731, 721] on span "Create" at bounding box center [735, 716] width 41 height 20
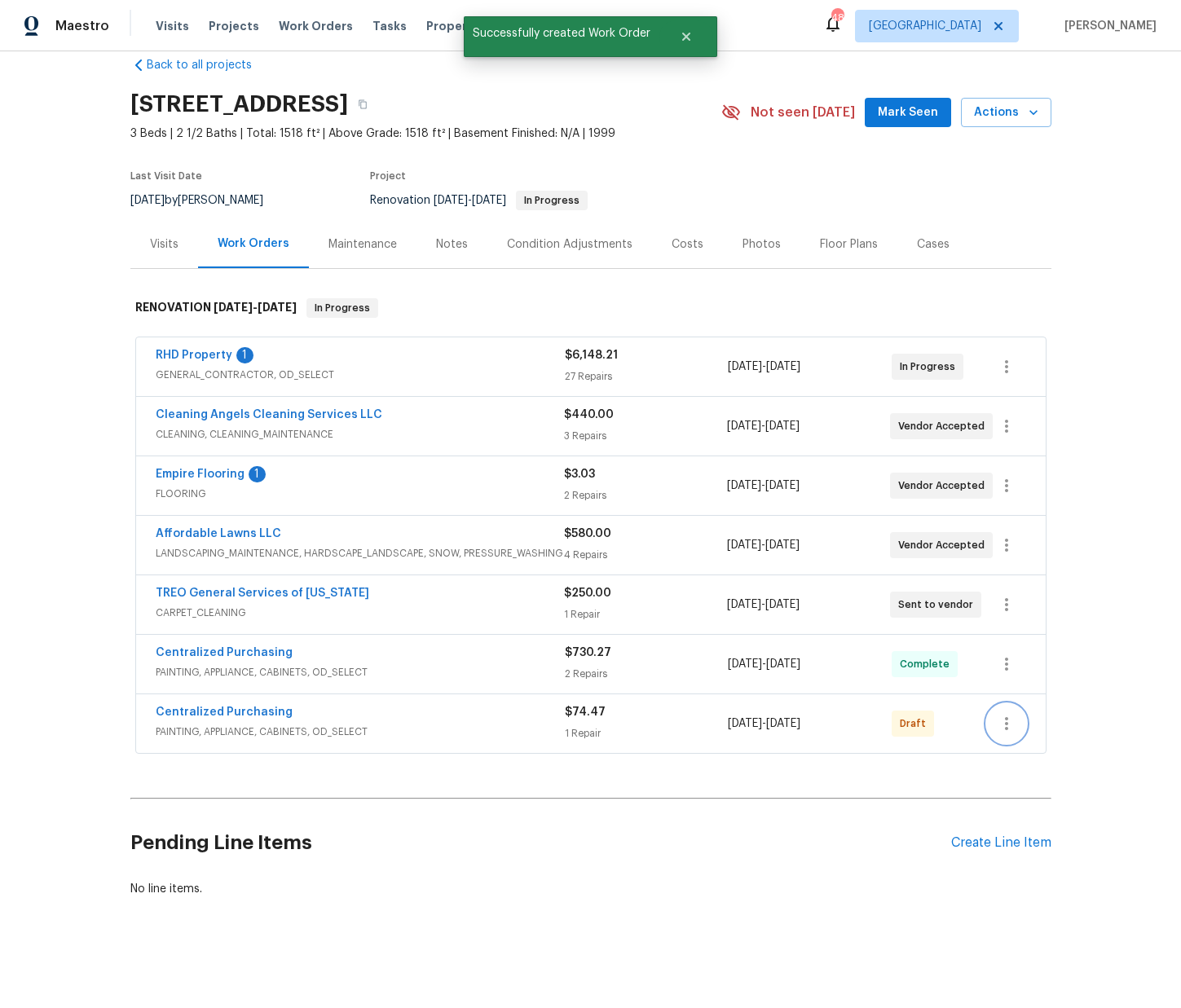
click at [1003, 716] on icon "button" at bounding box center [1006, 723] width 19 height 19
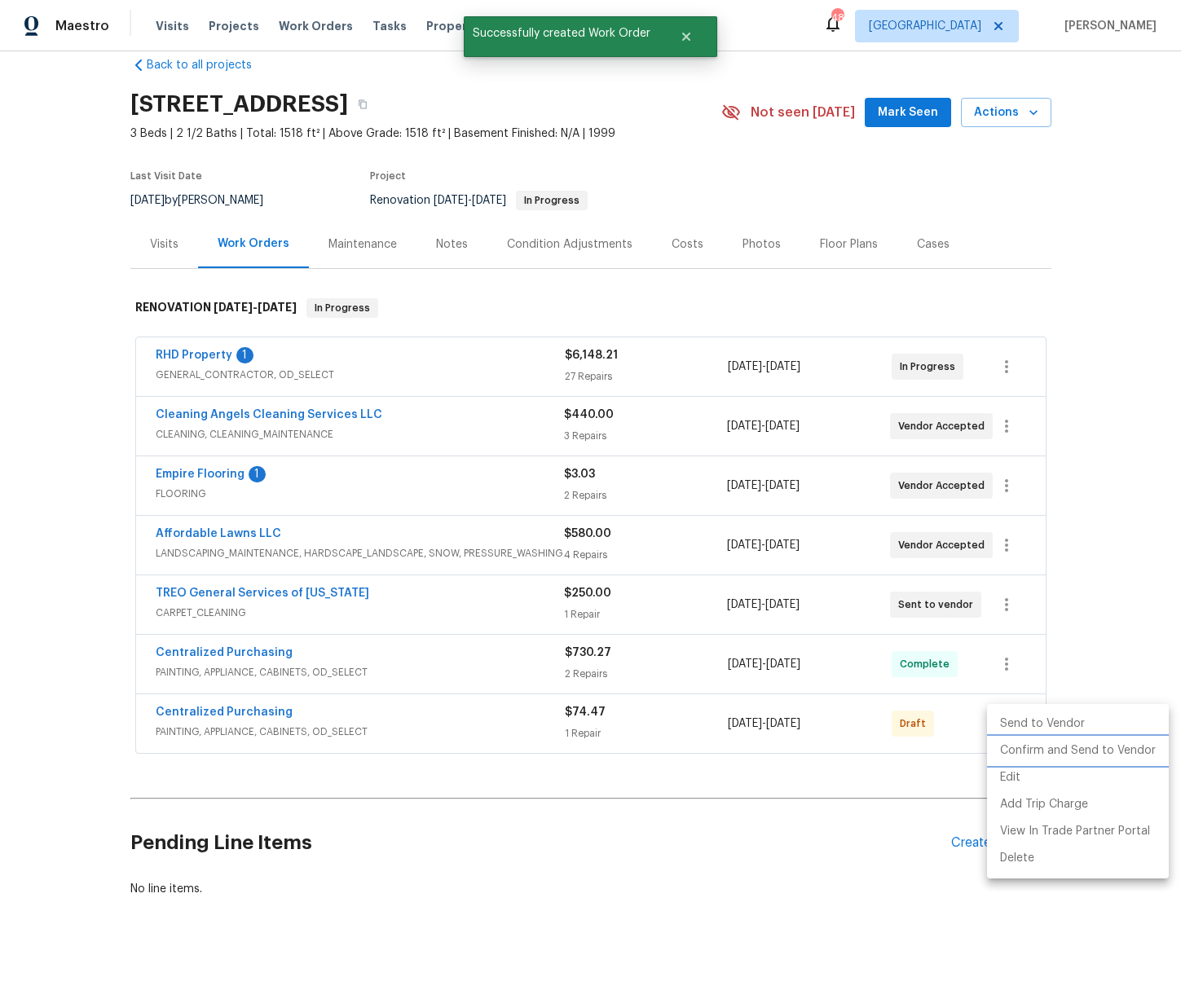
click at [1019, 749] on li "Confirm and Send to Vendor" at bounding box center [1078, 751] width 182 height 27
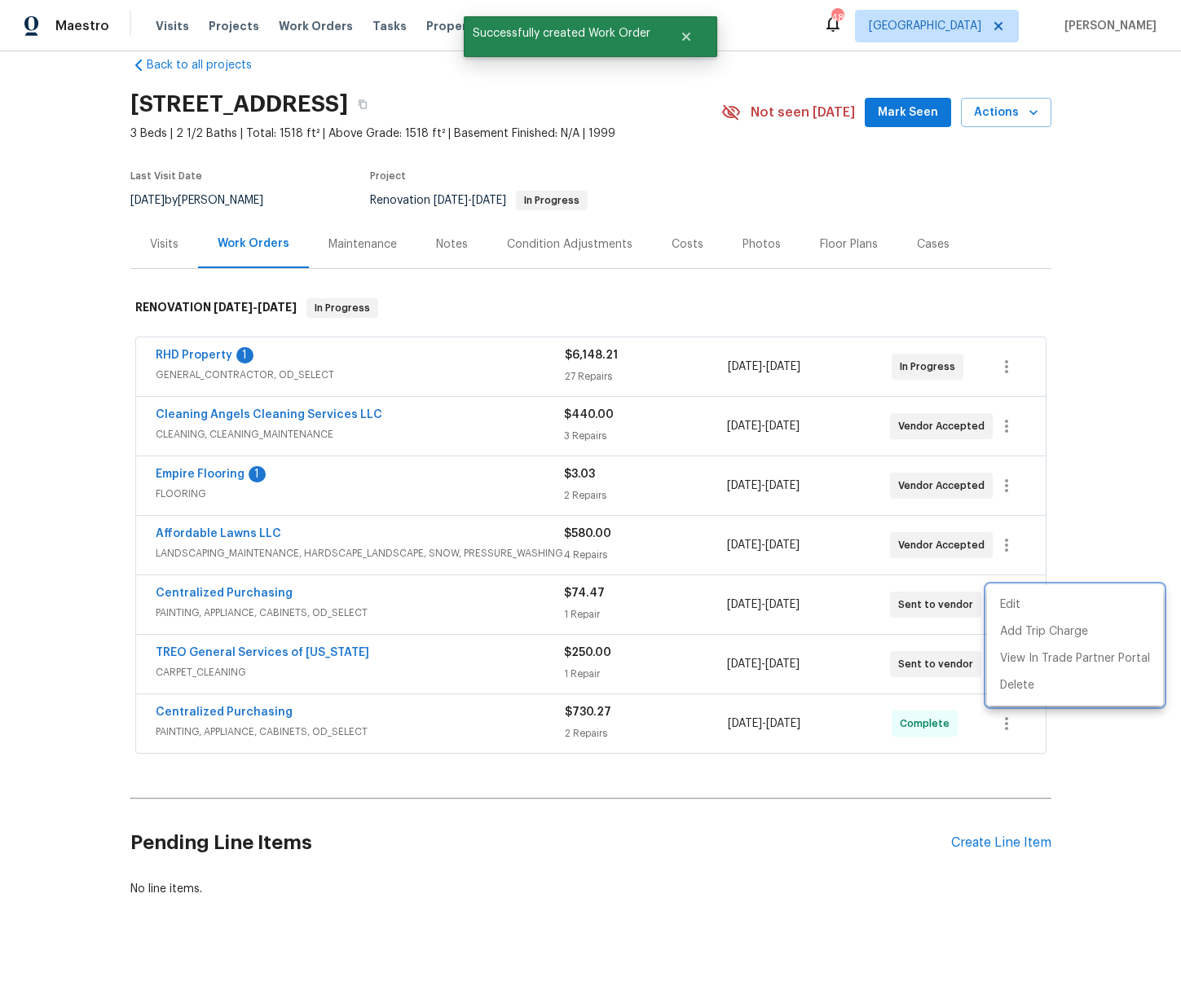
drag, startPoint x: 286, startPoint y: 594, endPoint x: 265, endPoint y: 595, distance: 21.0
click at [277, 594] on div at bounding box center [590, 504] width 1181 height 1008
click at [264, 595] on div "Edit Add Trip Charge View In Trade Partner Portal Delete" at bounding box center [590, 504] width 1181 height 1008
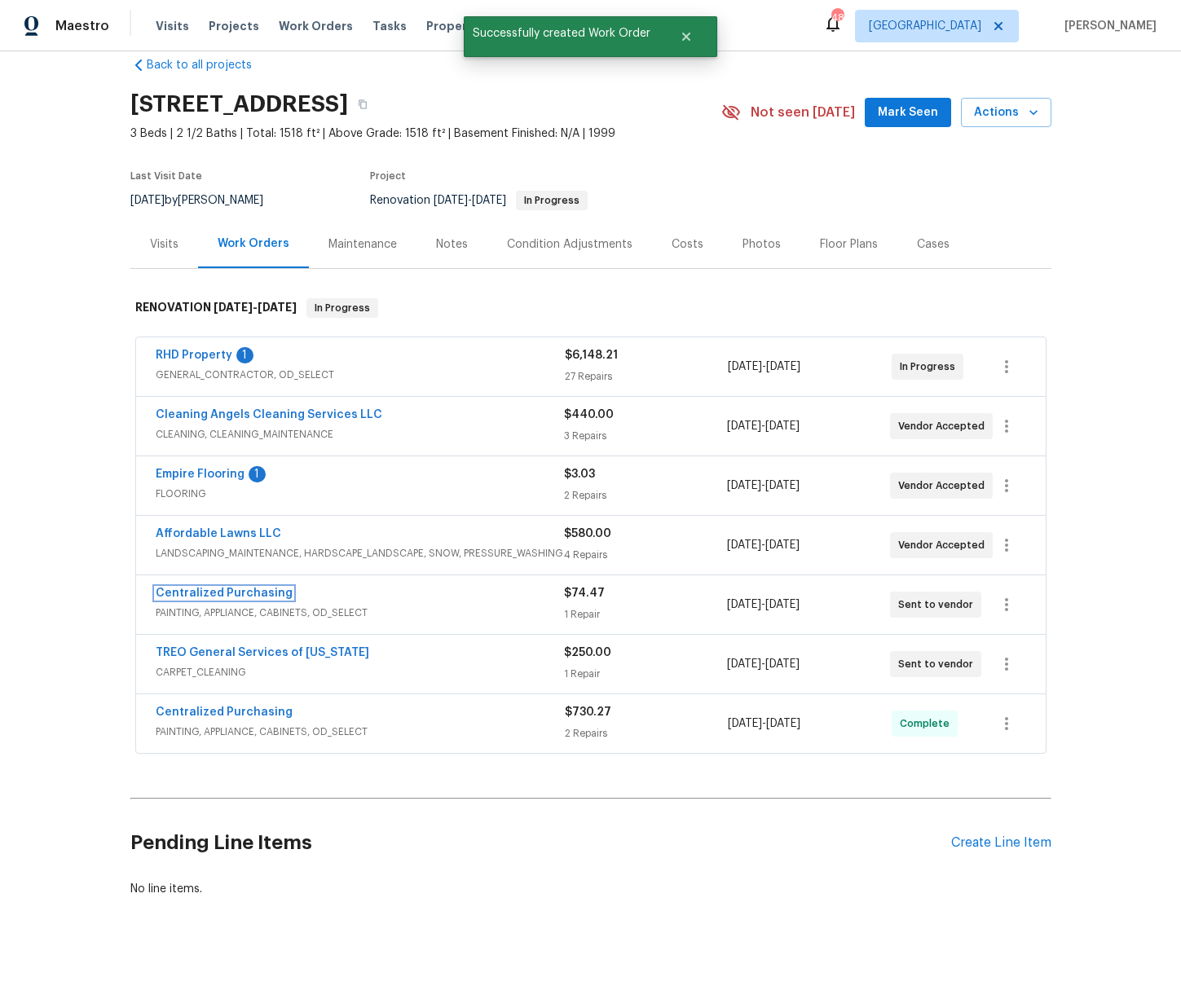
click at [262, 593] on link "Centralized Purchasing" at bounding box center [224, 593] width 137 height 12
